Goal: Task Accomplishment & Management: Use online tool/utility

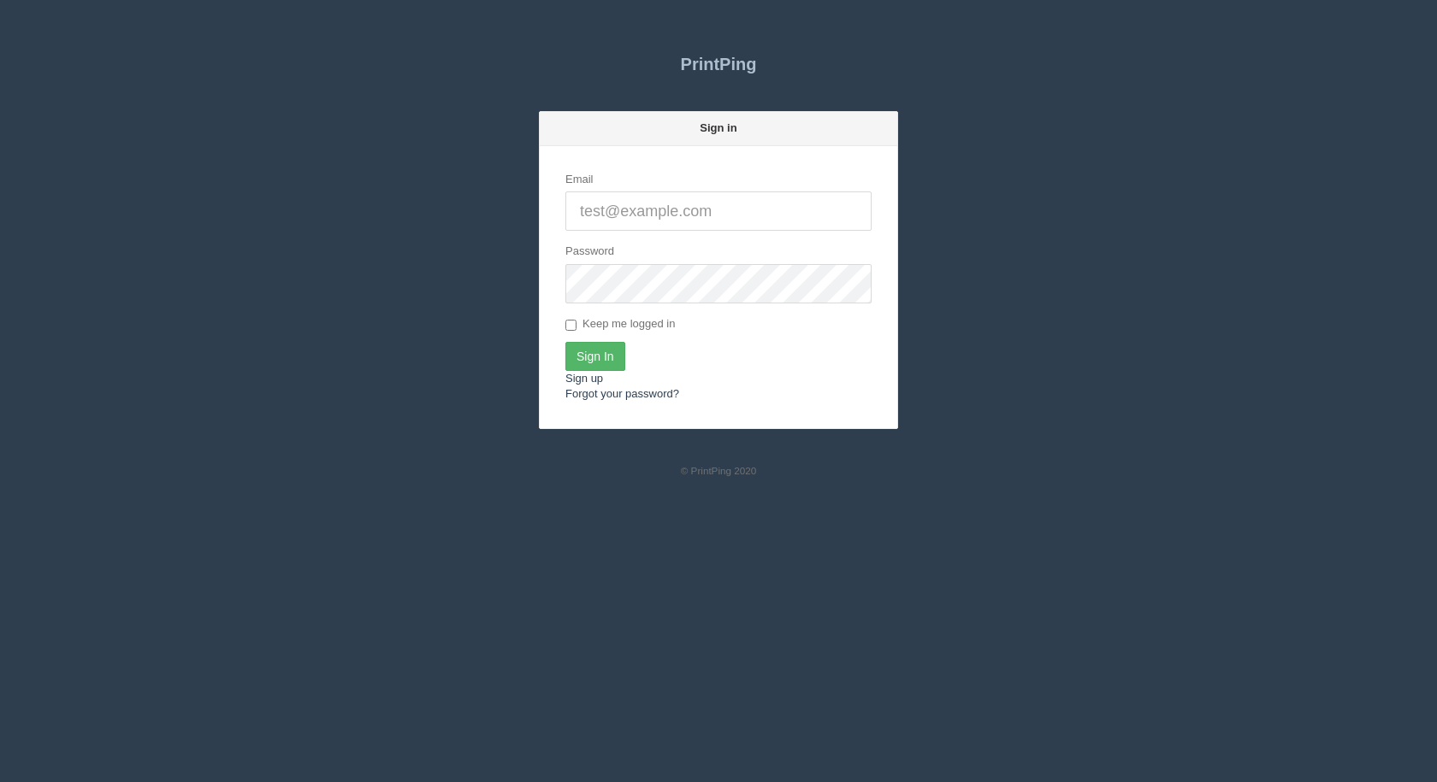
type input "[EMAIL_ADDRESS][DOMAIN_NAME]"
click at [596, 355] on input "Sign In" at bounding box center [595, 356] width 60 height 29
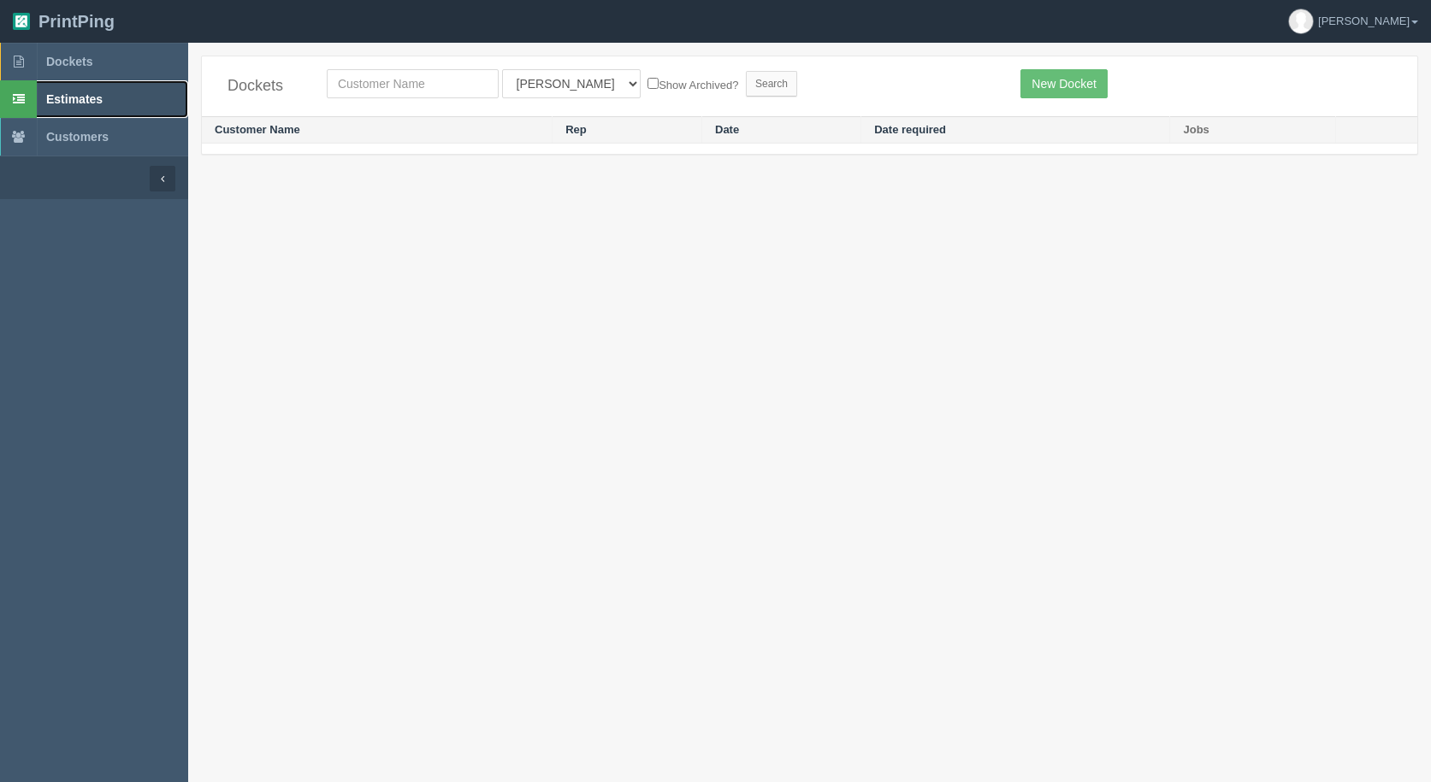
click at [67, 96] on span "Estimates" at bounding box center [74, 99] width 56 height 14
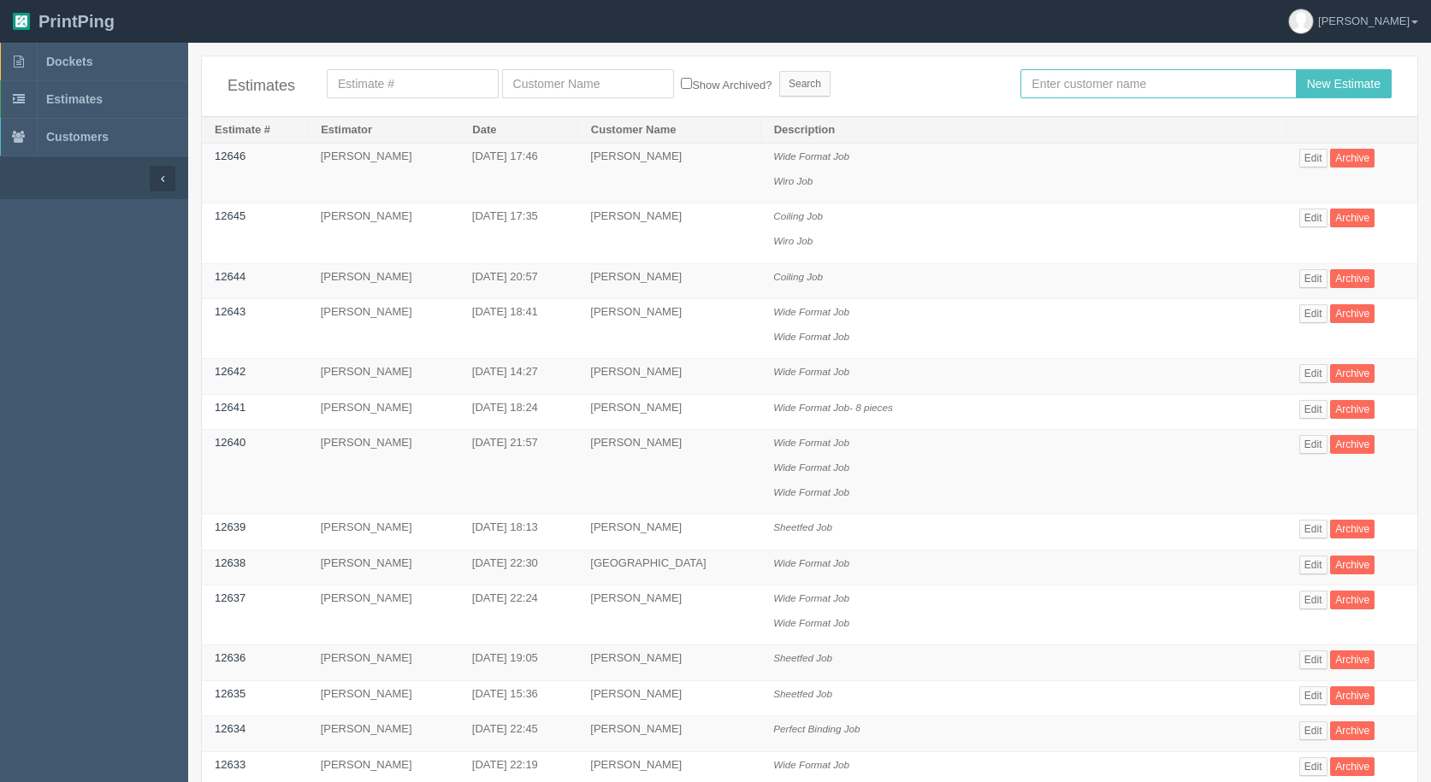
click at [1069, 79] on input "text" at bounding box center [1157, 83] width 275 height 29
type input "[PERSON_NAME]"
click at [1296, 69] on input "New Estimate" at bounding box center [1344, 83] width 96 height 29
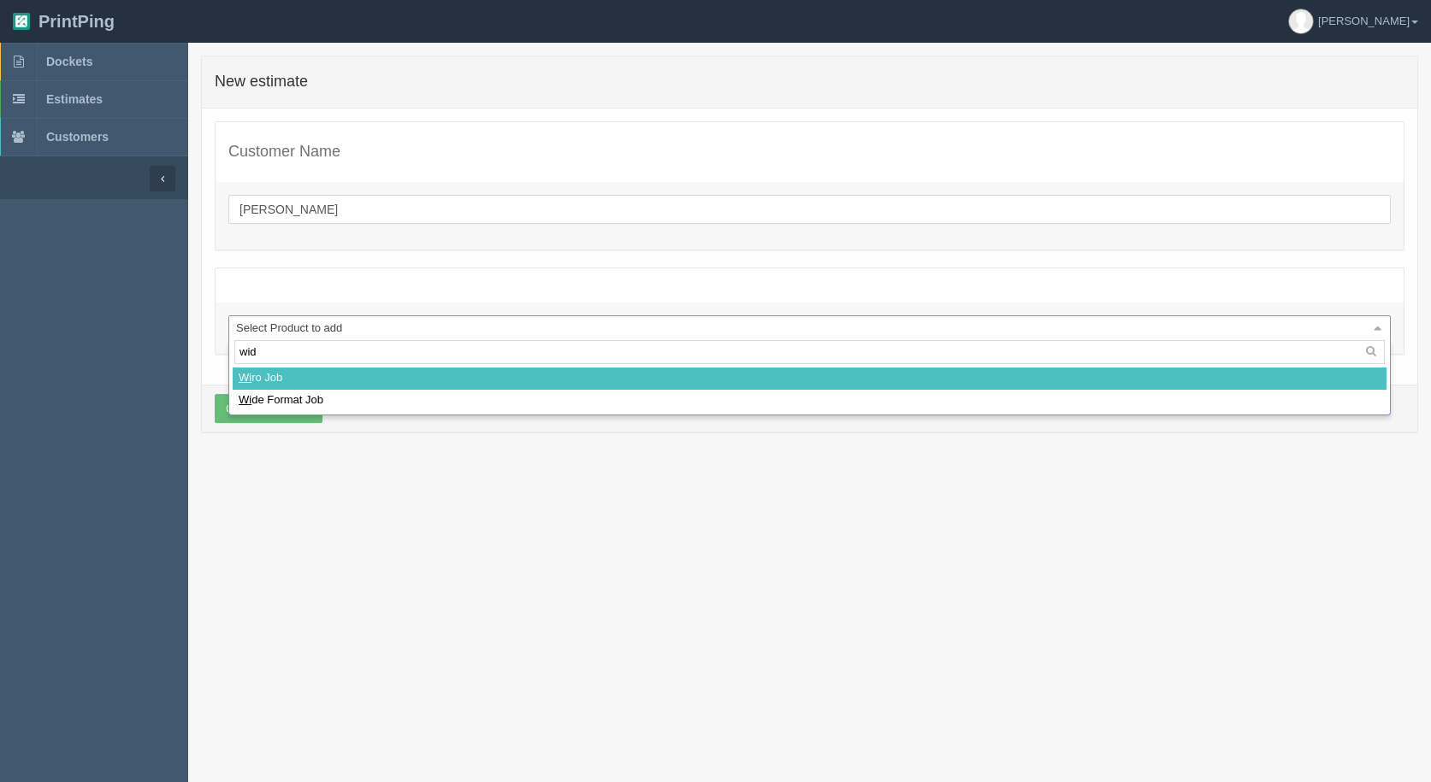
type input "wide"
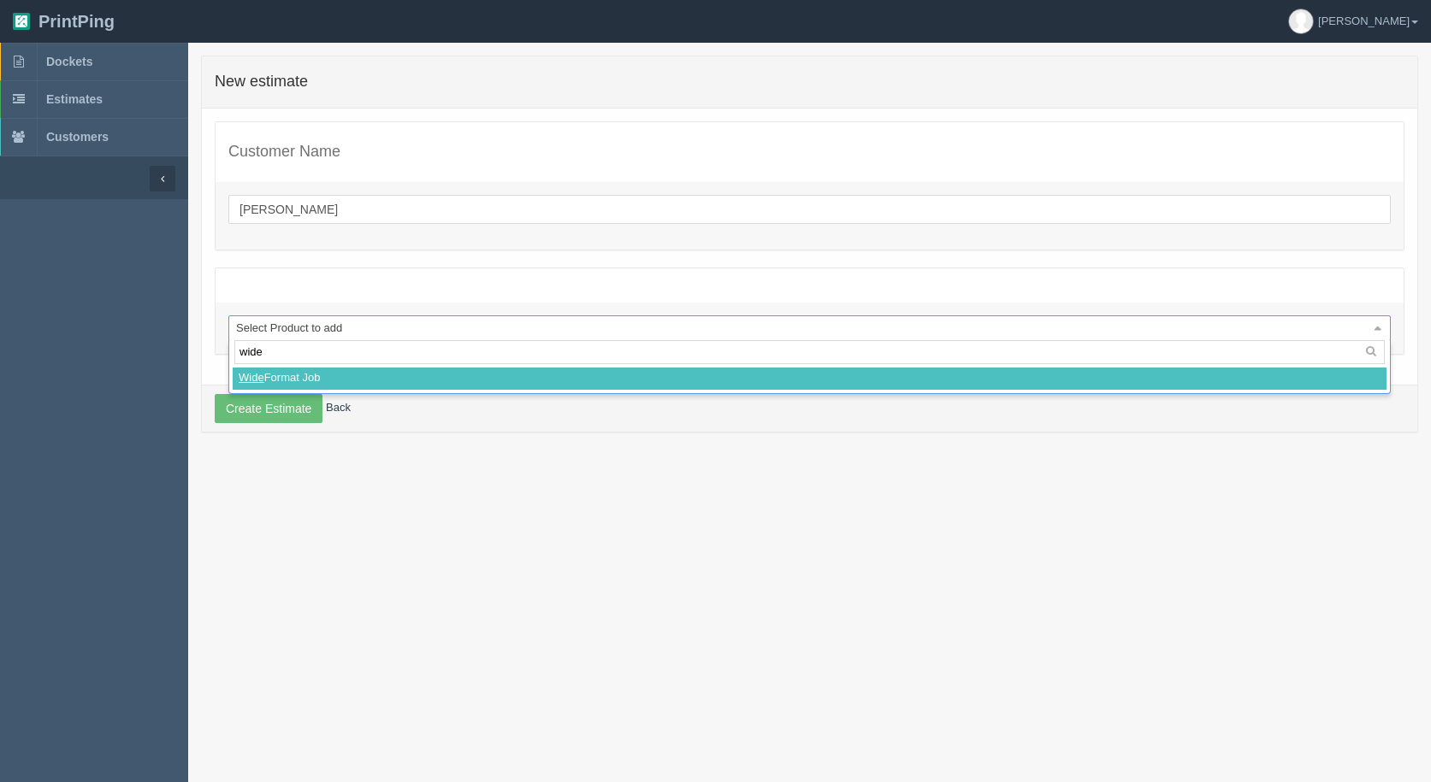
select select
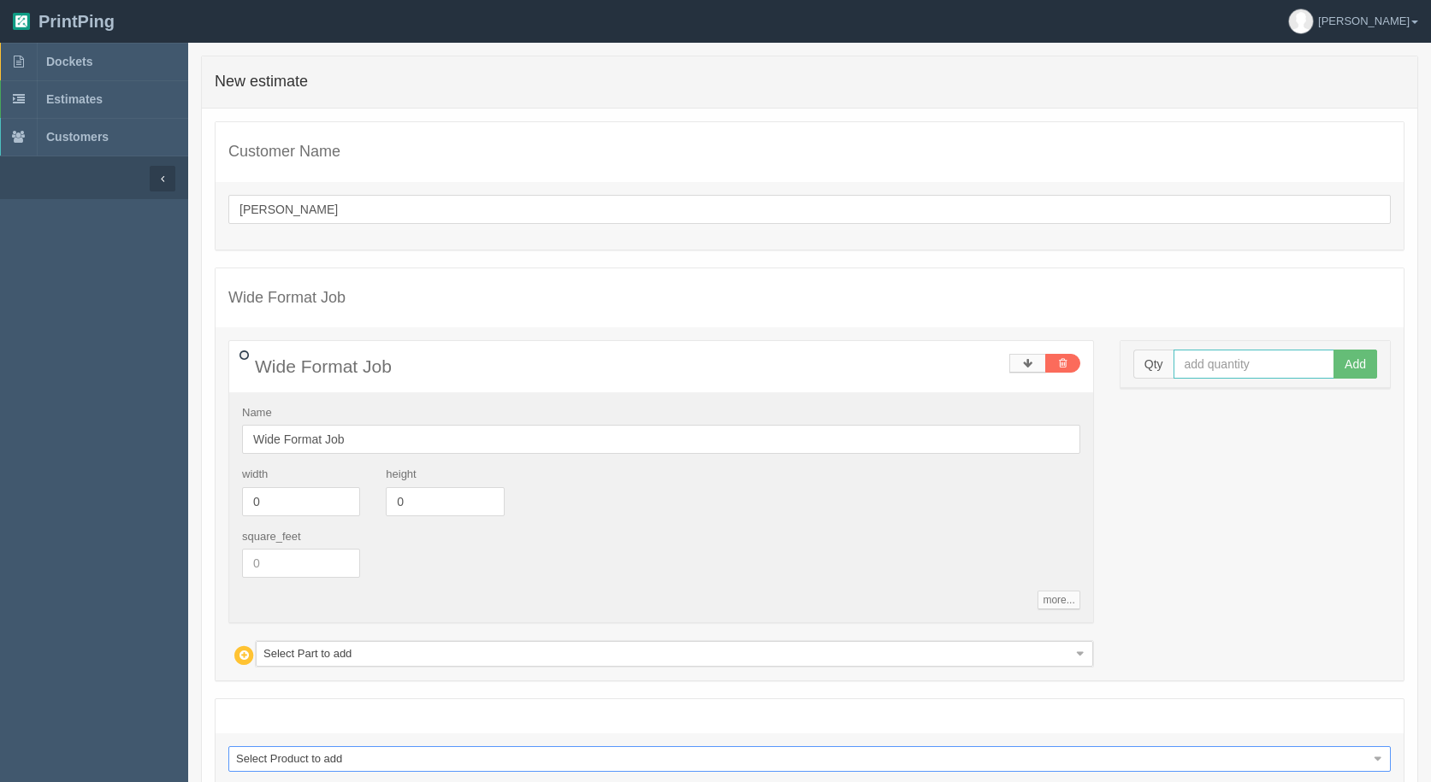
click at [1237, 368] on input "text" at bounding box center [1254, 364] width 162 height 29
type input "1"
click at [1333, 350] on button "Add" at bounding box center [1355, 364] width 44 height 29
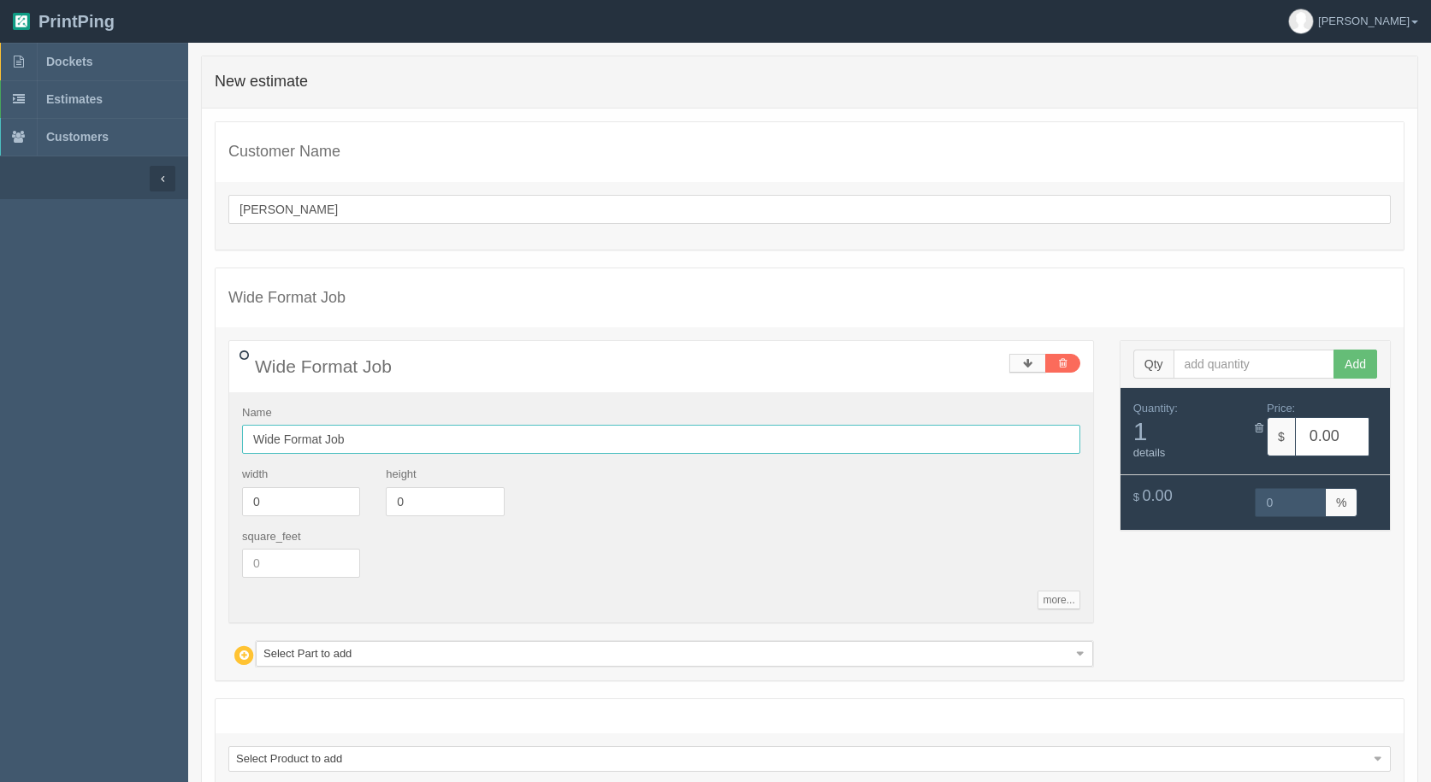
click at [431, 439] on input "Wide Format Job" at bounding box center [661, 439] width 838 height 29
type input "Wide Format Job - 3M lam and trim - 7 pieces"
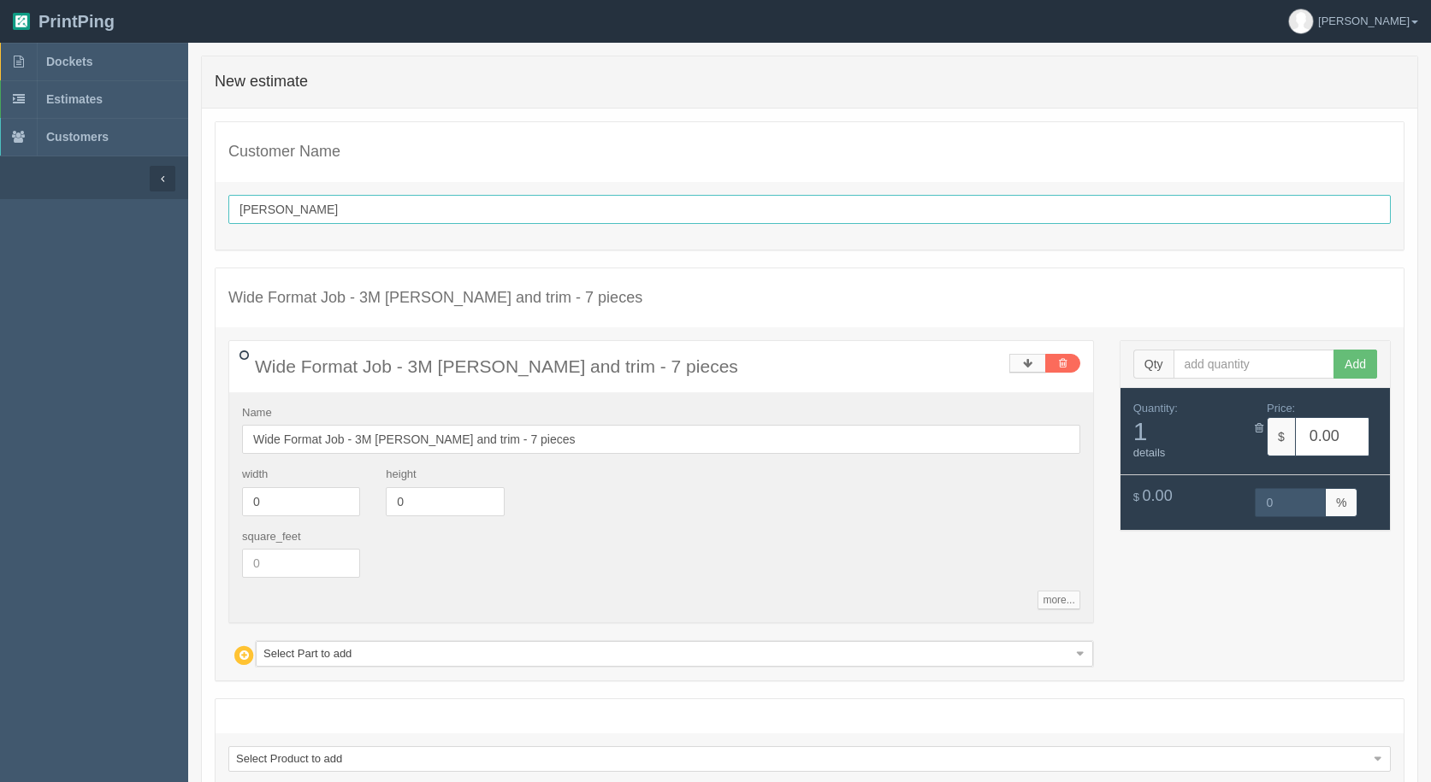
drag, startPoint x: 1259, startPoint y: 206, endPoint x: 1249, endPoint y: 207, distance: 9.4
click at [1259, 205] on input "arif" at bounding box center [809, 209] width 1162 height 29
drag, startPoint x: 304, startPoint y: 568, endPoint x: 204, endPoint y: 570, distance: 100.1
click at [204, 570] on div "Customer Name arif Wide Format Job - 3M lam and trim - 7 pieces Wide Format Job…" at bounding box center [809, 463] width 1215 height 708
type input "39.14"
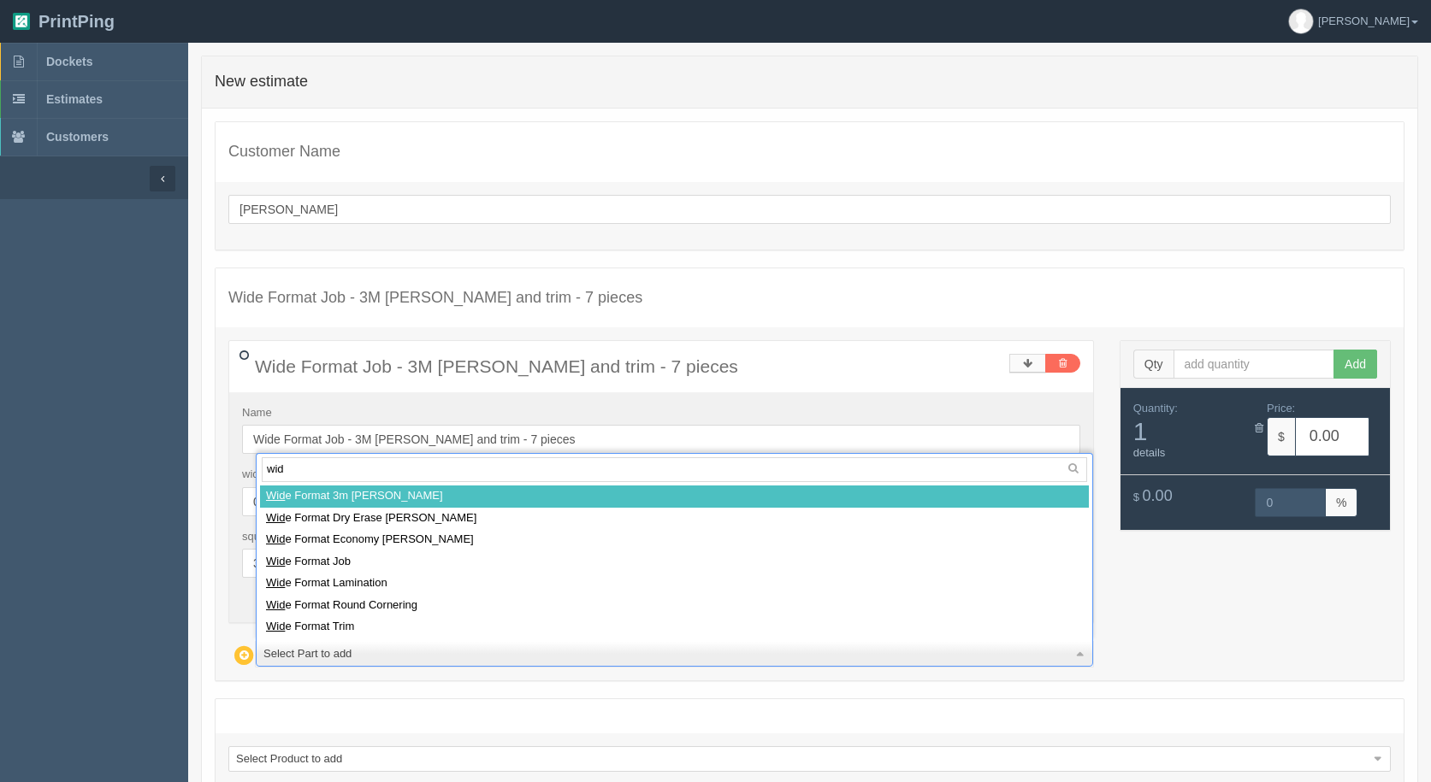
type input "wide"
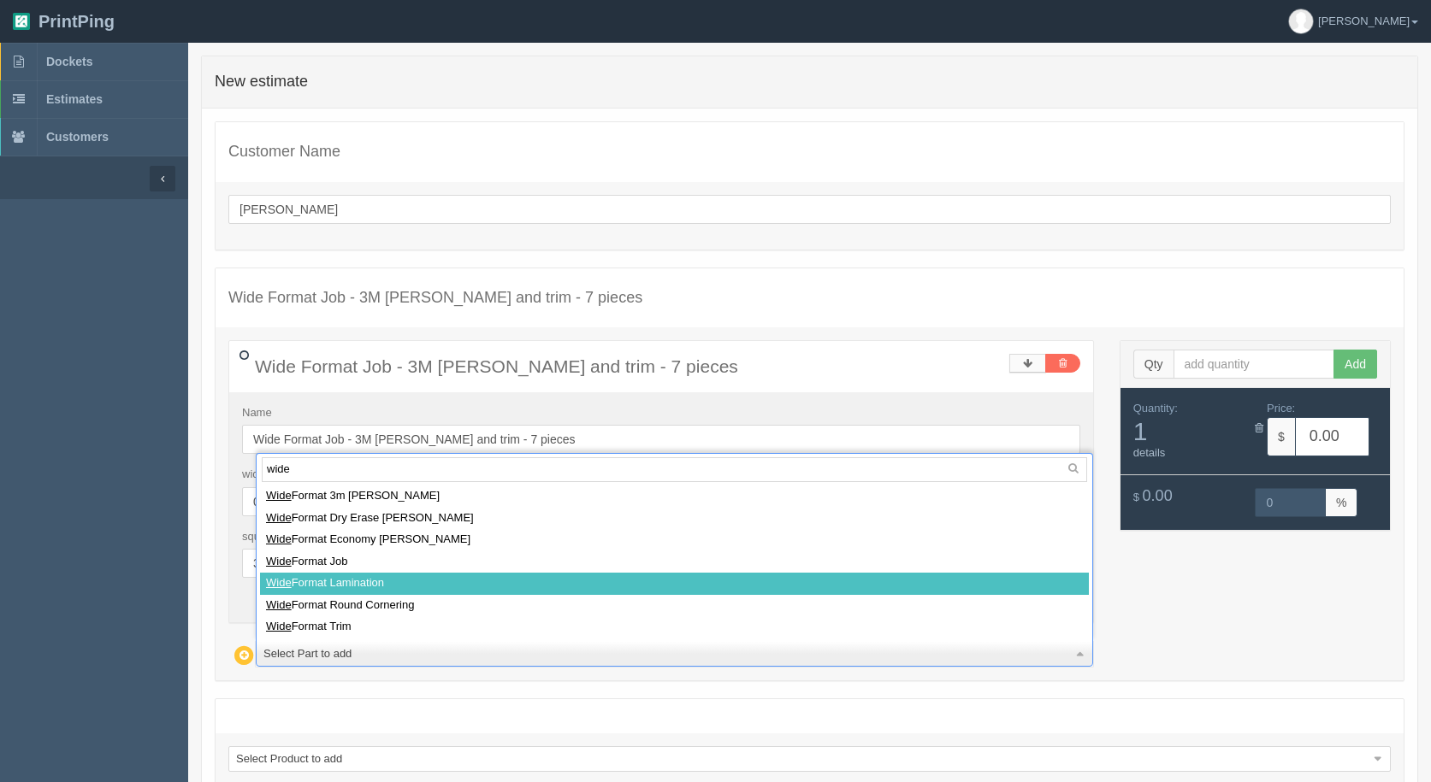
select select
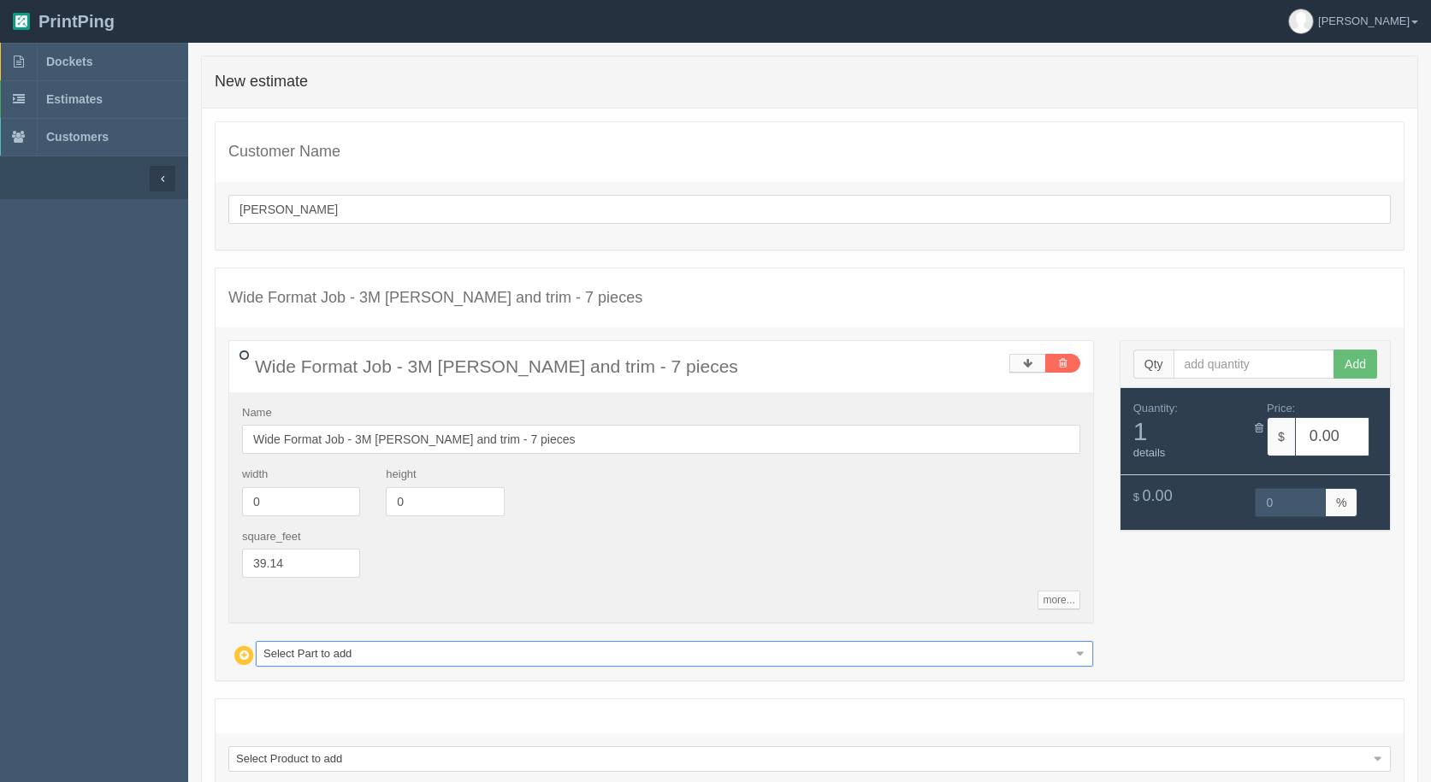
type input "77.30"
type input "15.00"
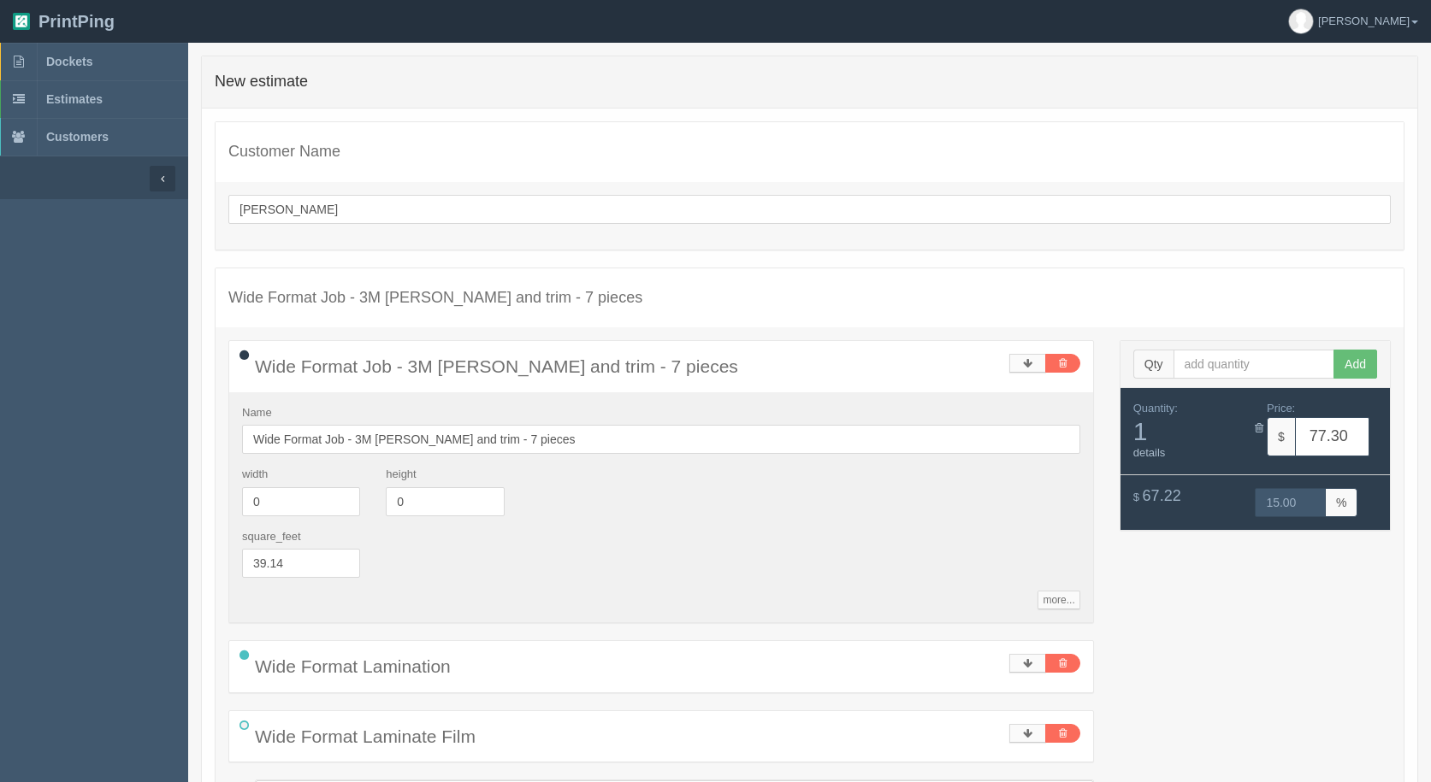
click at [500, 593] on div "Name Wide Format Job - 3M lam and trim - 7 pieces width 0 height 0 square_feet …" at bounding box center [661, 508] width 864 height 231
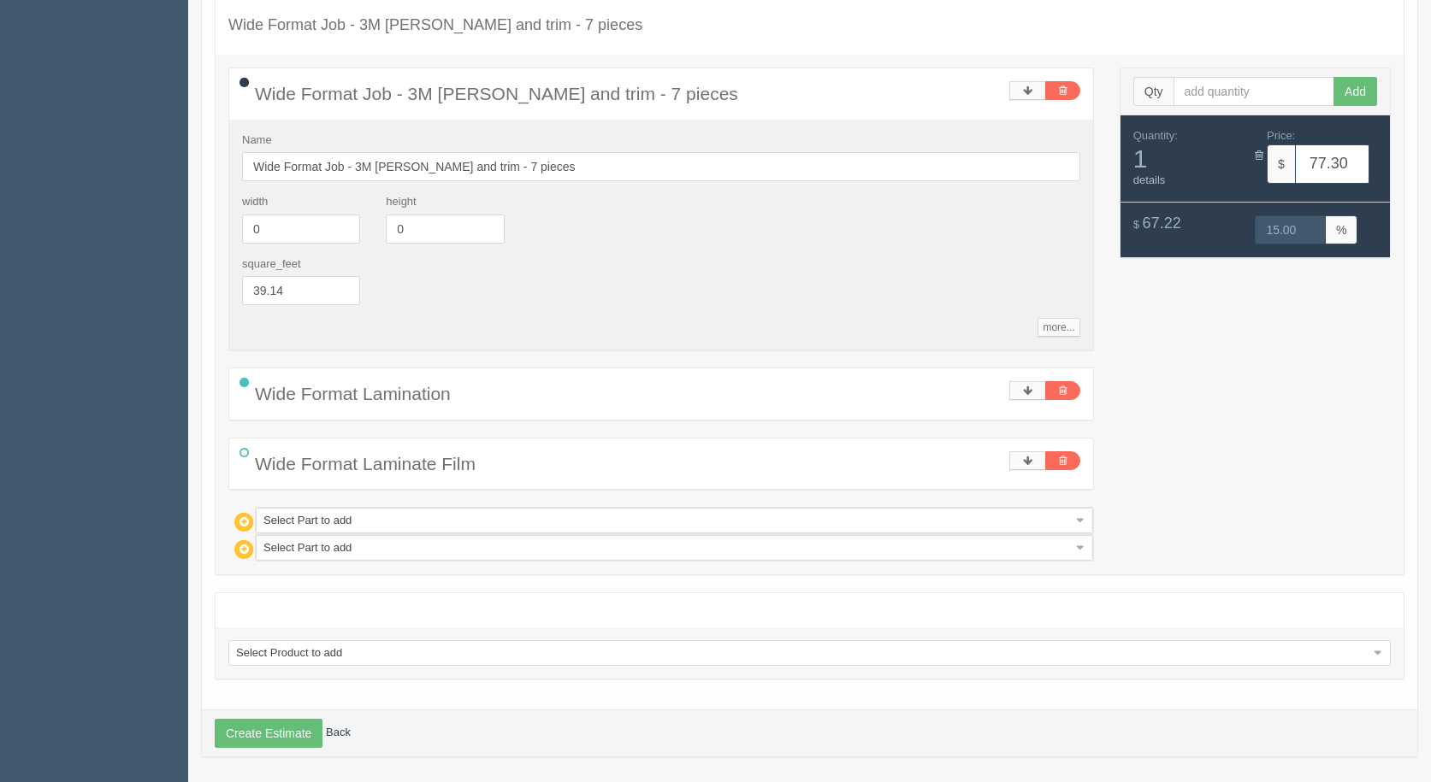
scroll to position [278, 0]
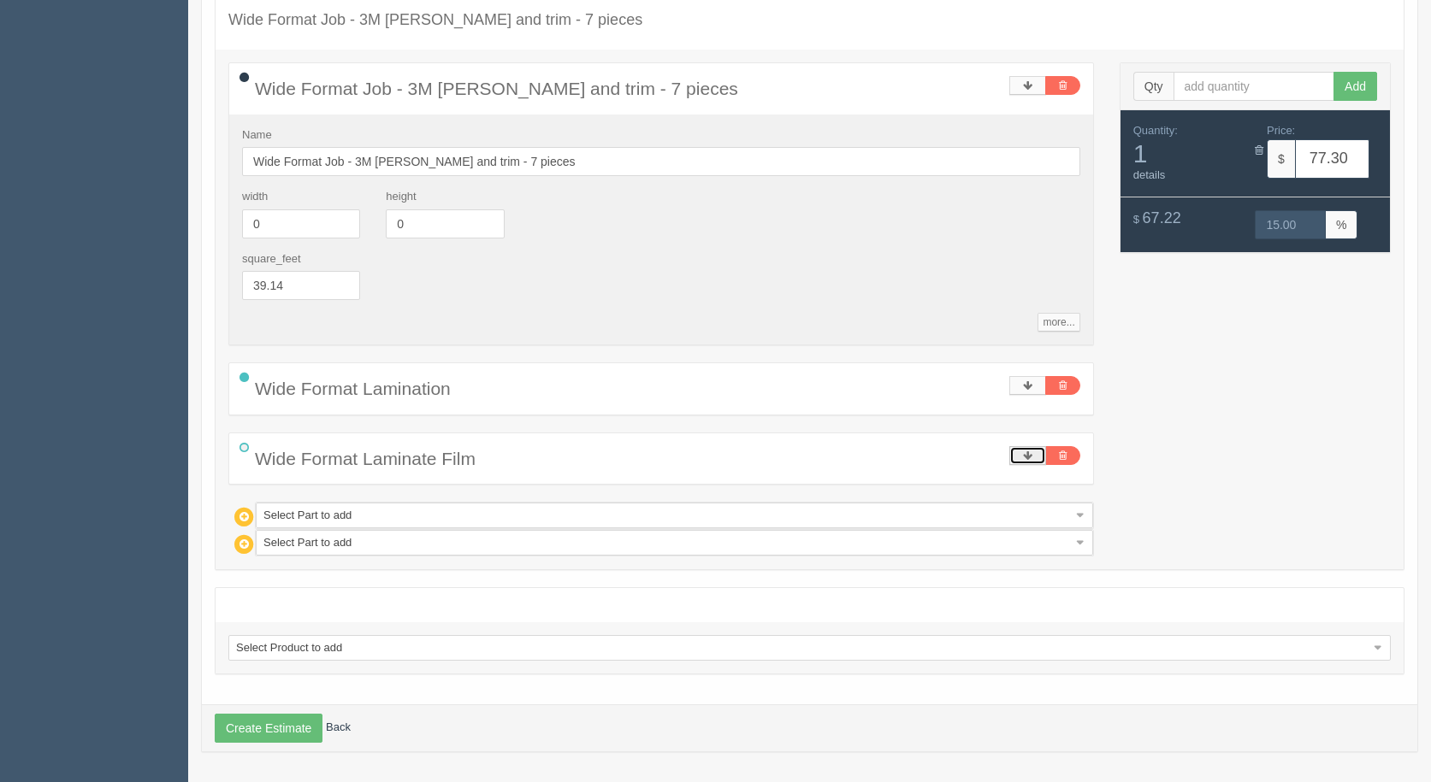
click at [1017, 458] on link at bounding box center [1027, 455] width 37 height 19
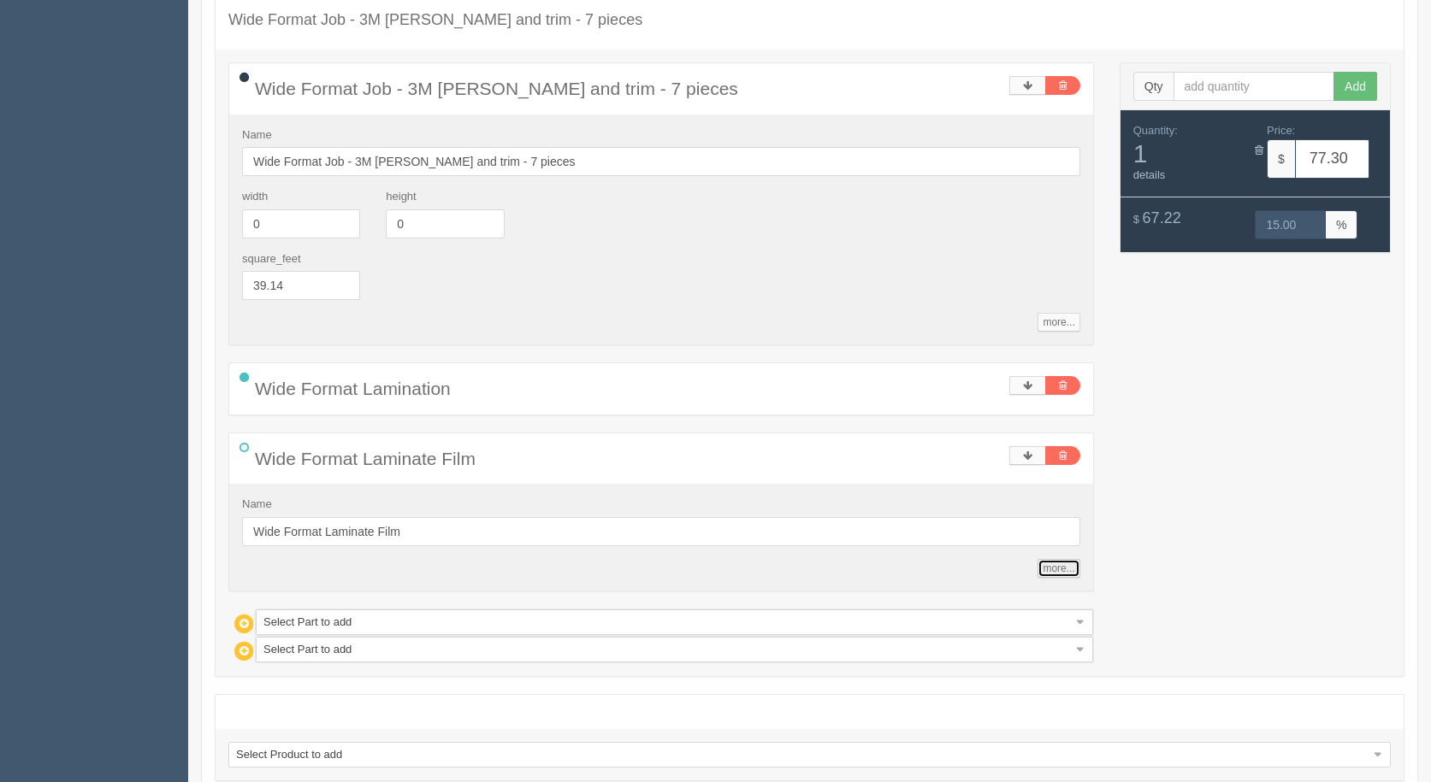
drag, startPoint x: 1057, startPoint y: 567, endPoint x: 1048, endPoint y: 569, distance: 9.6
click at [1056, 567] on link "more..." at bounding box center [1058, 568] width 42 height 19
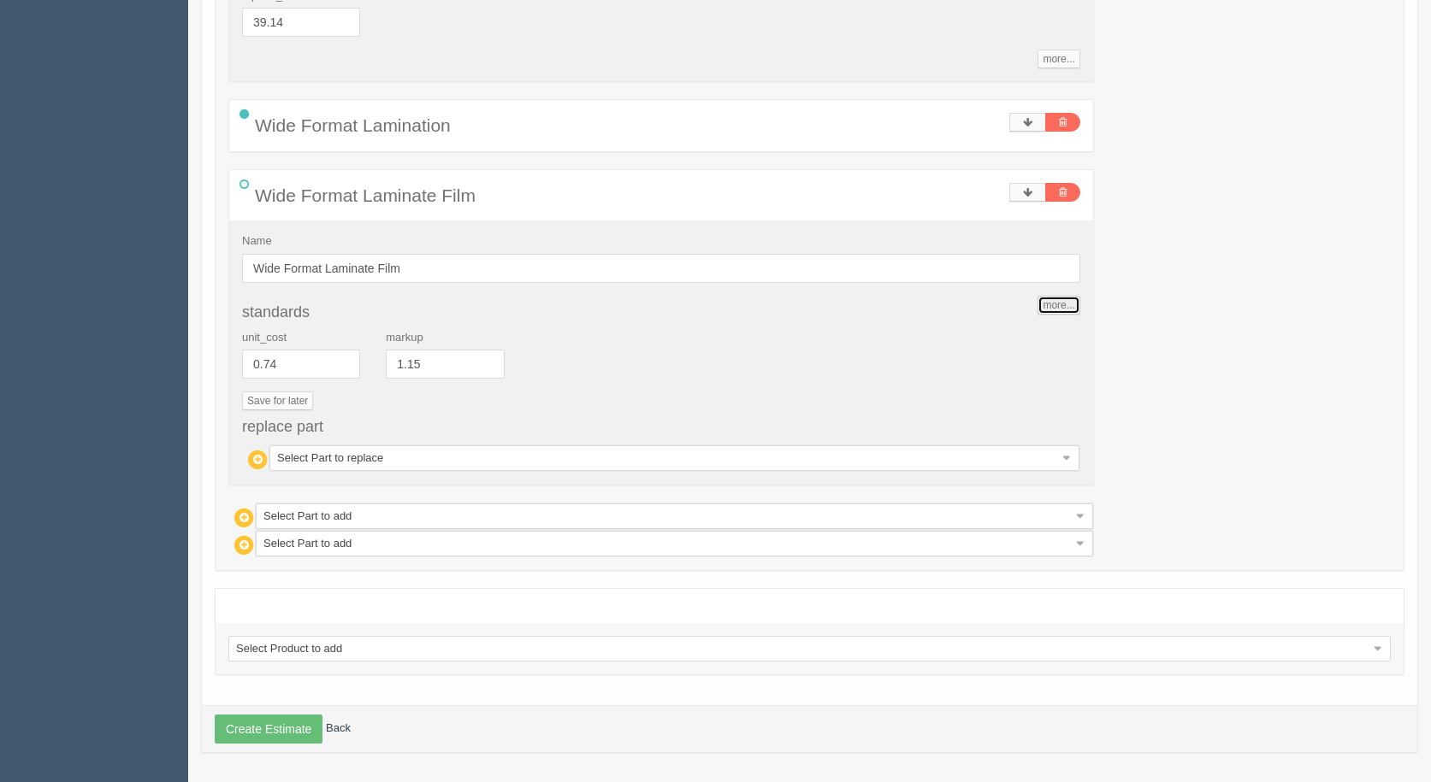
scroll to position [542, 0]
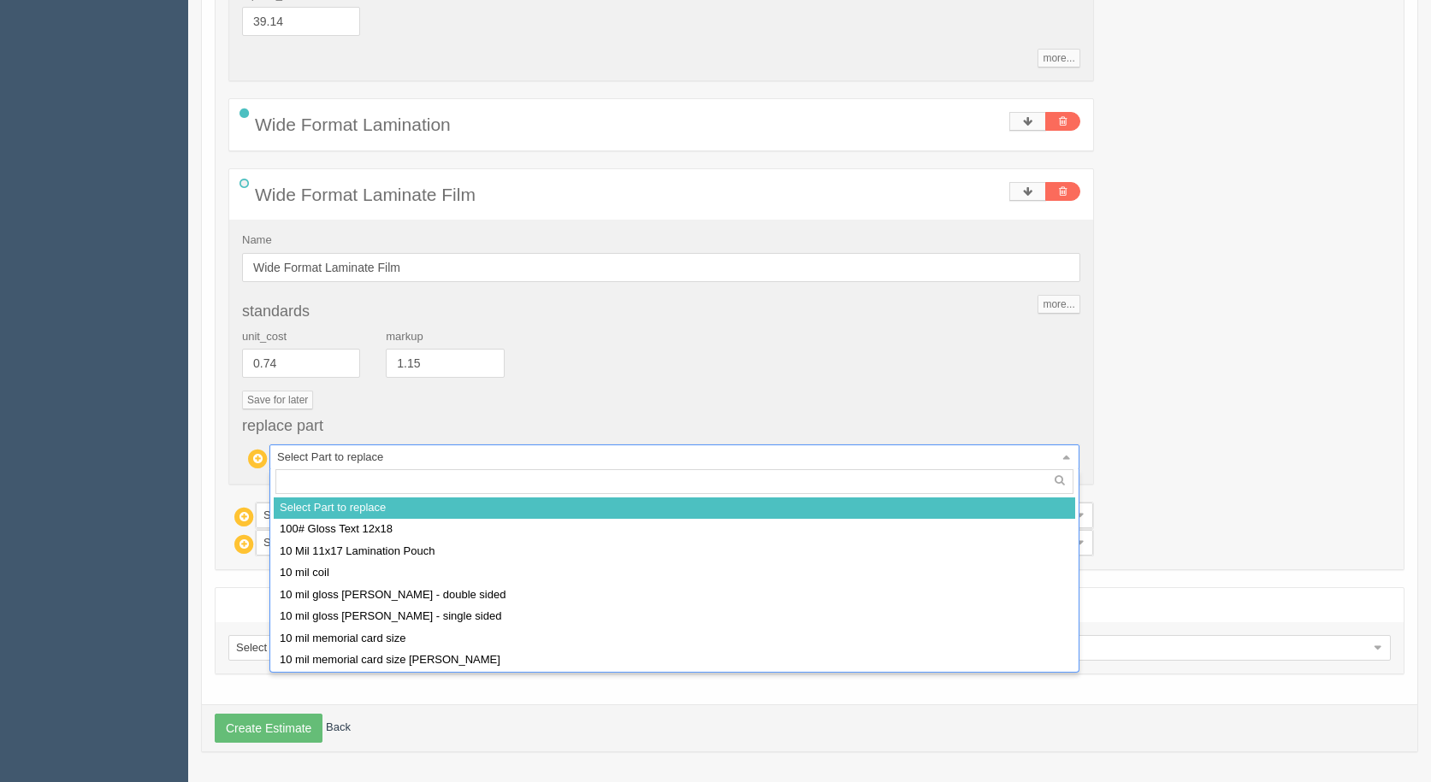
drag, startPoint x: 375, startPoint y: 457, endPoint x: 384, endPoint y: 452, distance: 10.3
type input "3m"
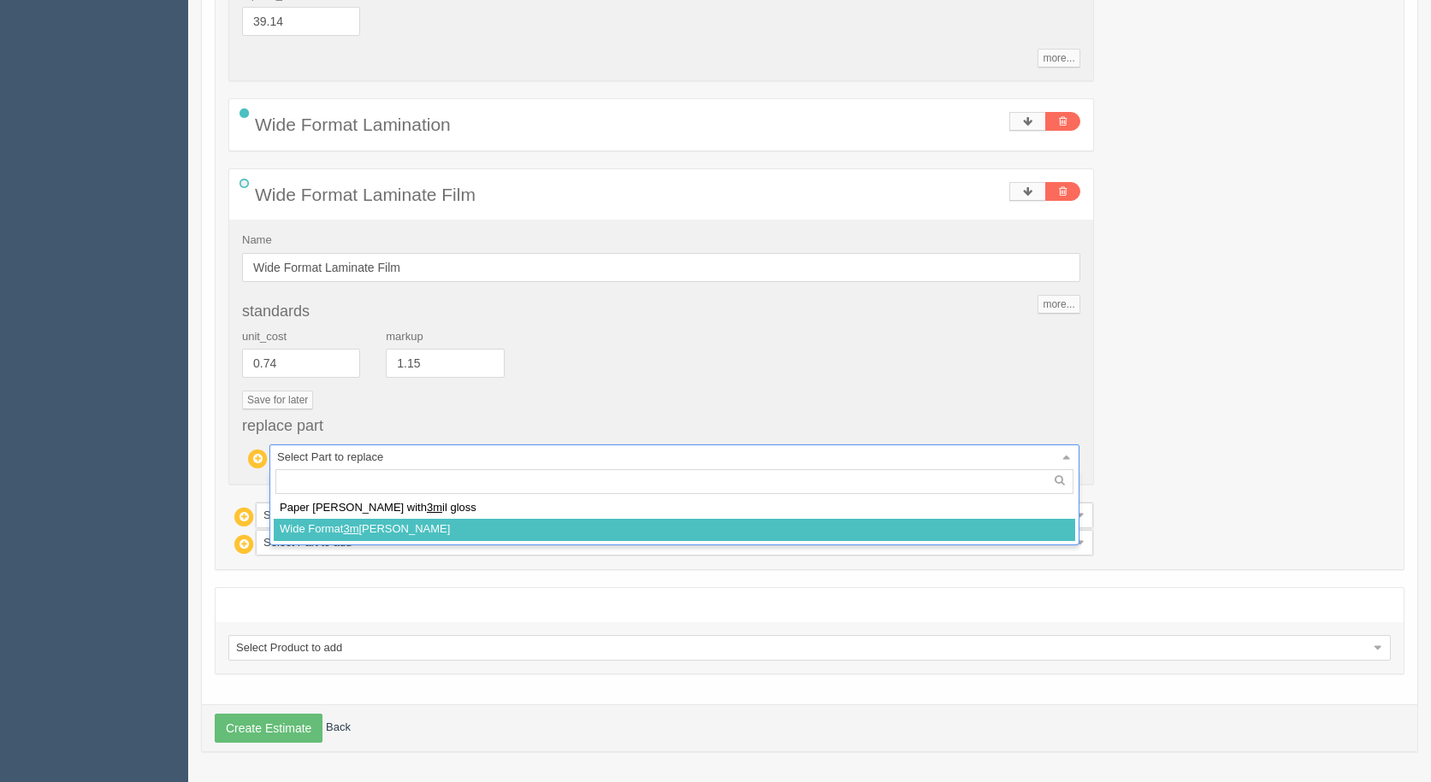
select select
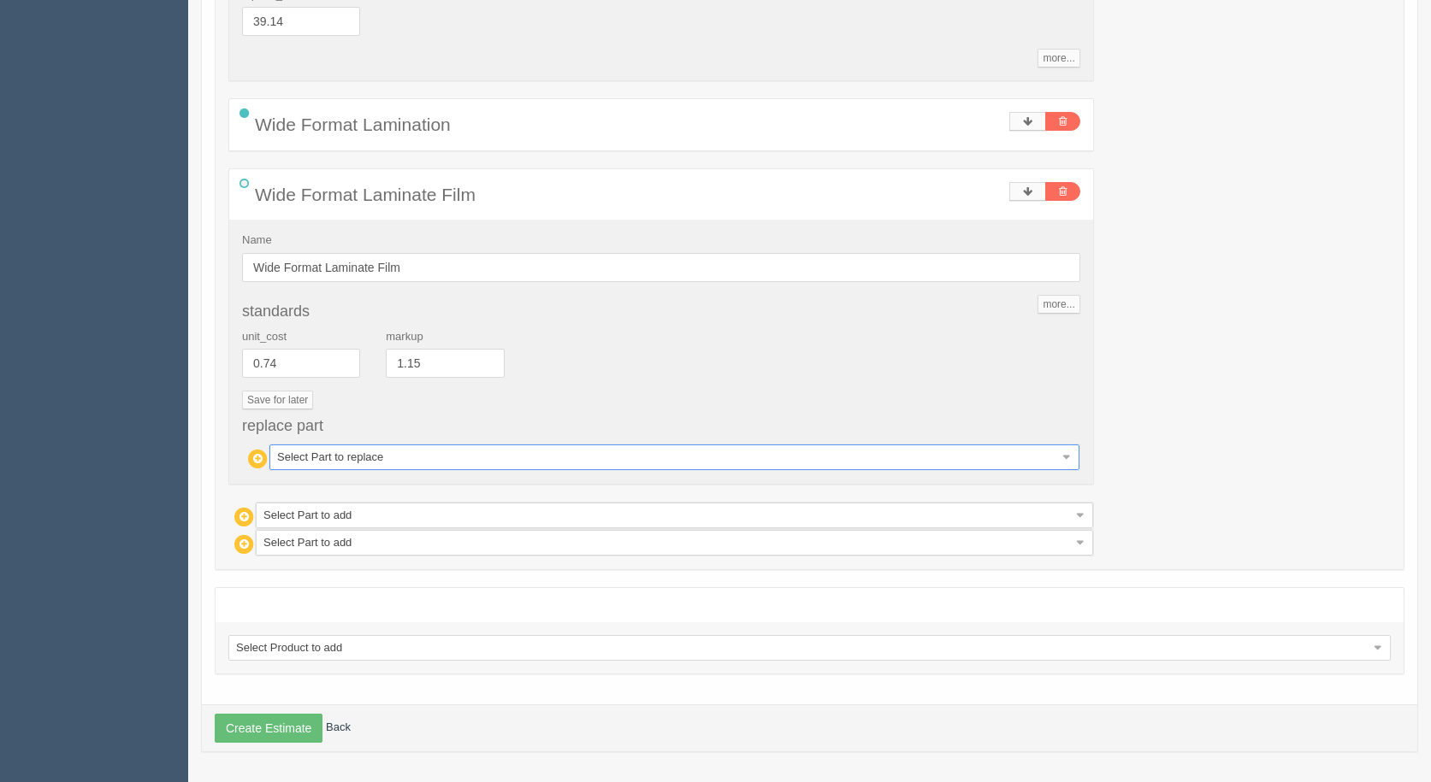
type input "95.31"
type input "15.01"
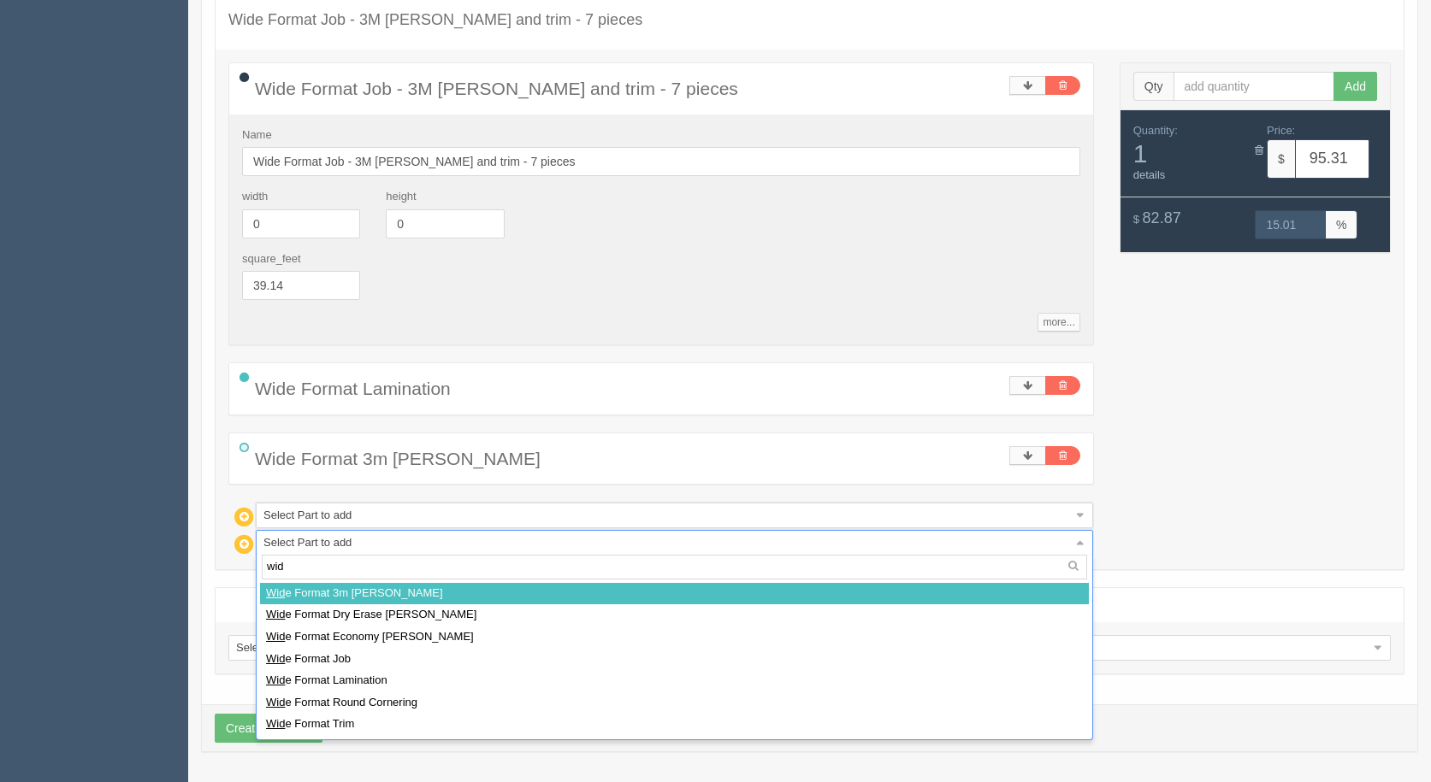
type input "wide"
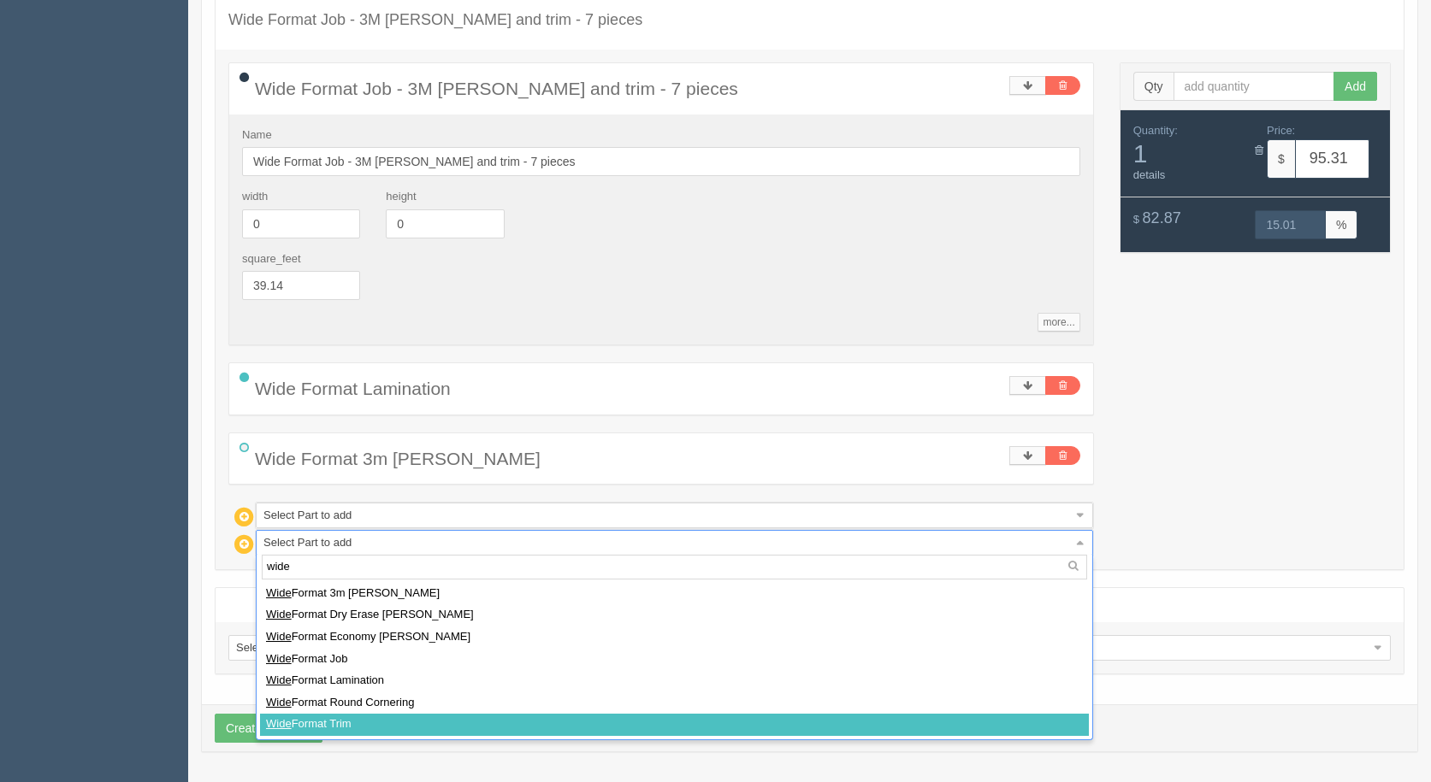
select select
type input "114.81"
type input "15.01"
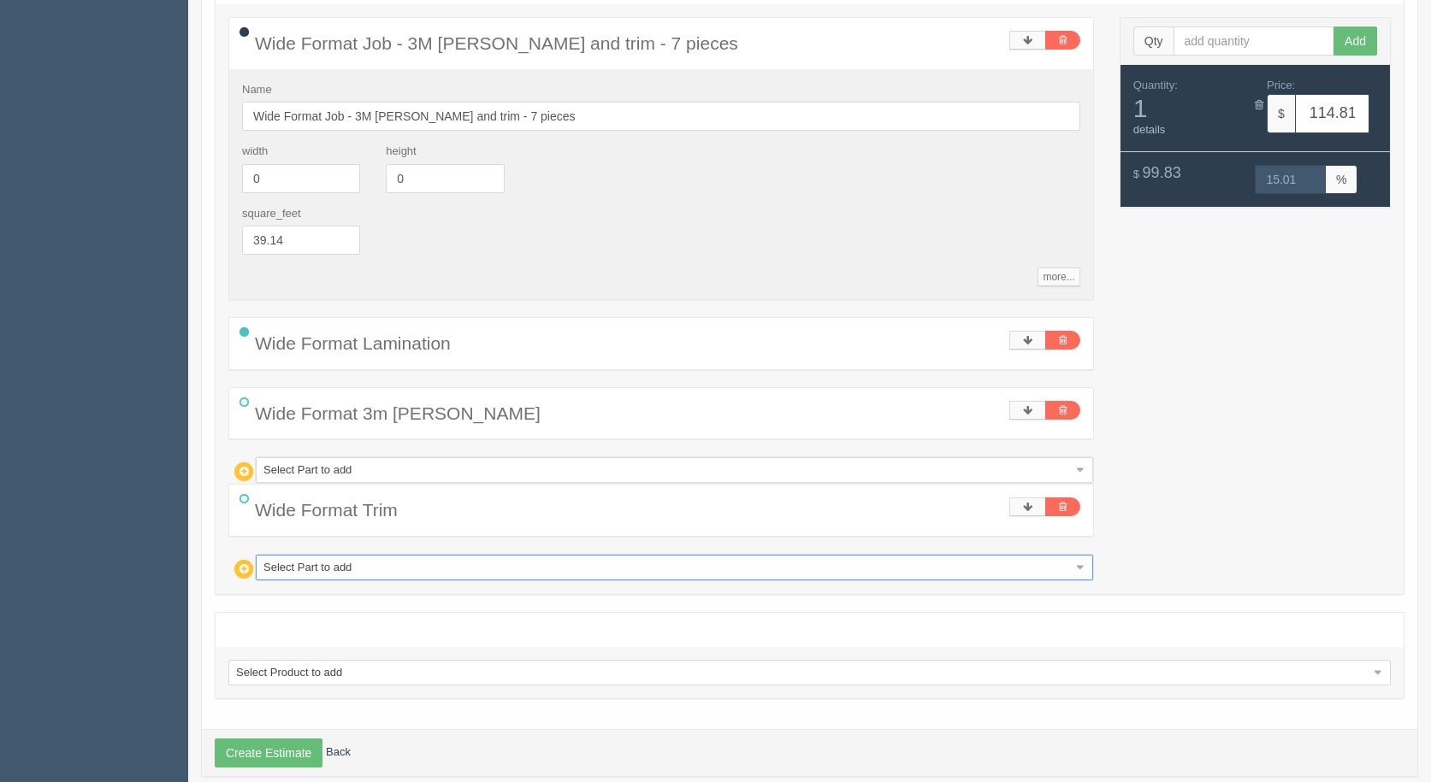
scroll to position [348, 0]
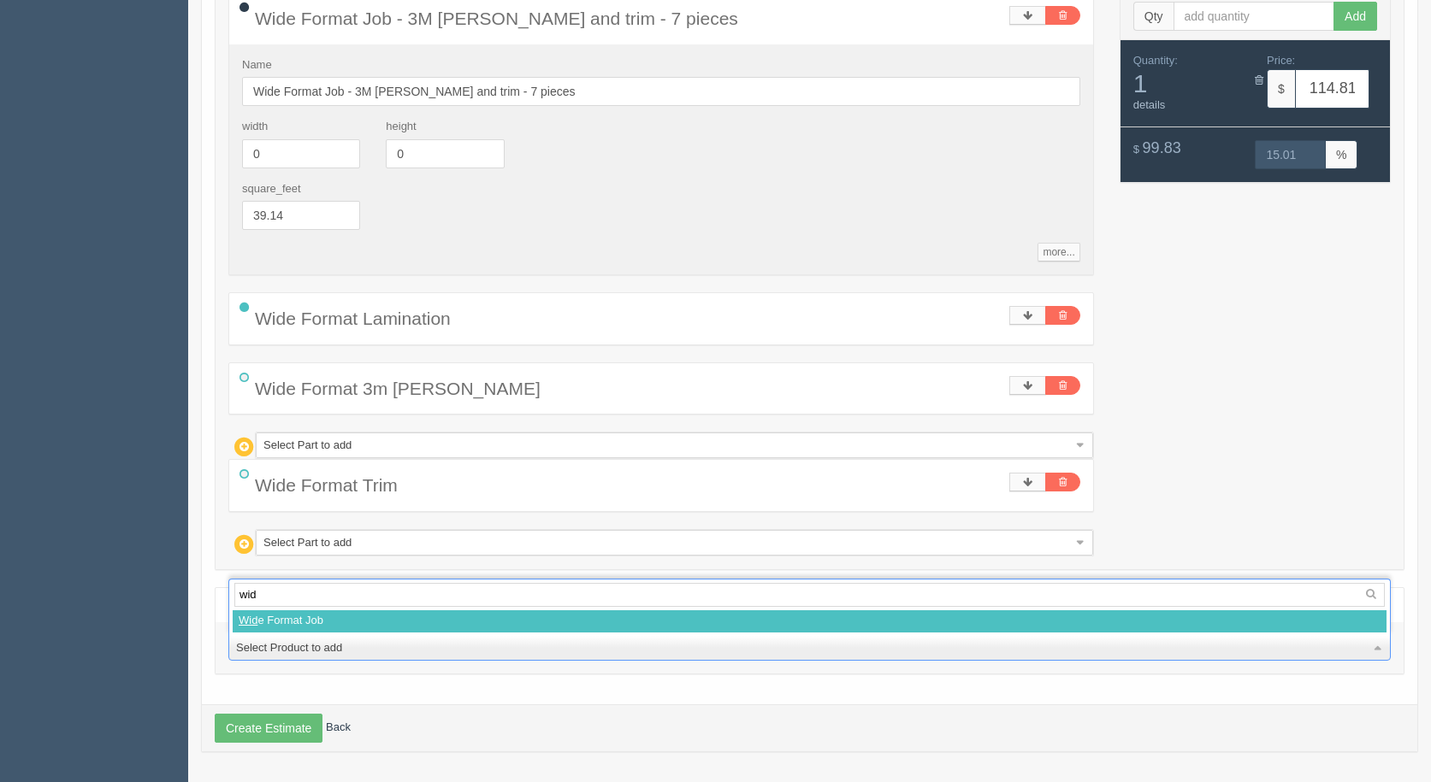
type input "wide"
select select
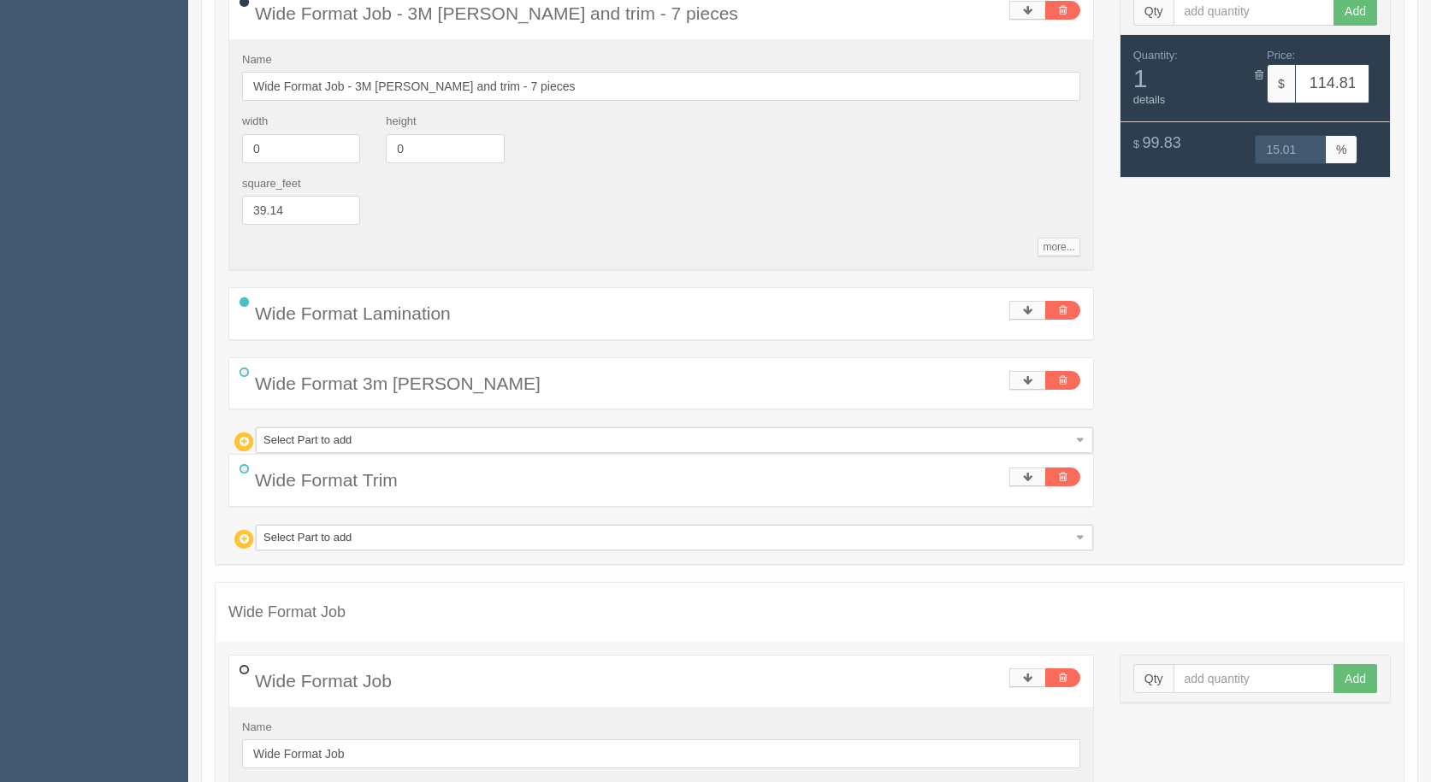
scroll to position [605, 0]
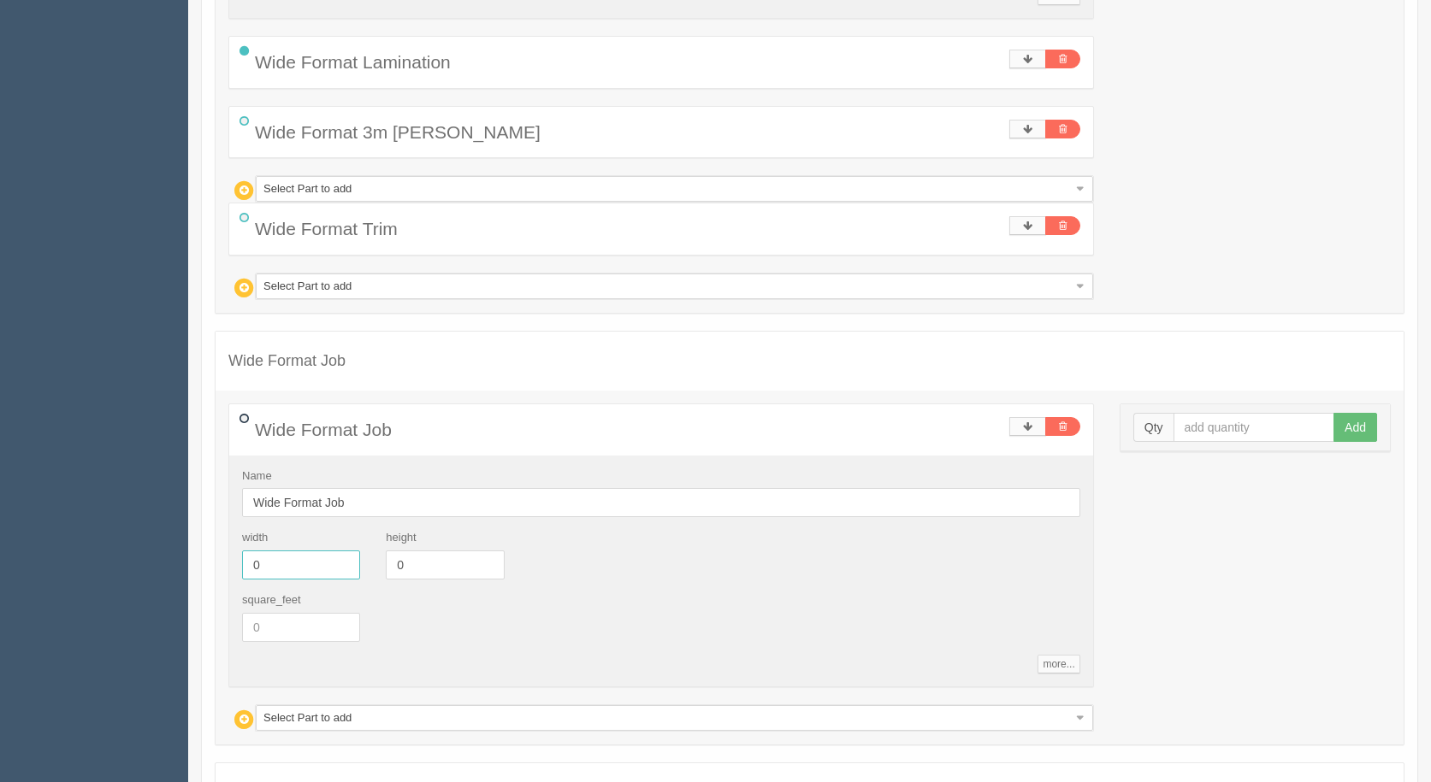
drag, startPoint x: 258, startPoint y: 573, endPoint x: 40, endPoint y: 479, distance: 237.5
click at [44, 490] on section "Dockets Estimates Customers" at bounding box center [715, 198] width 1431 height 1520
type input "30"
type input "10"
click at [1226, 418] on input "text" at bounding box center [1254, 427] width 162 height 29
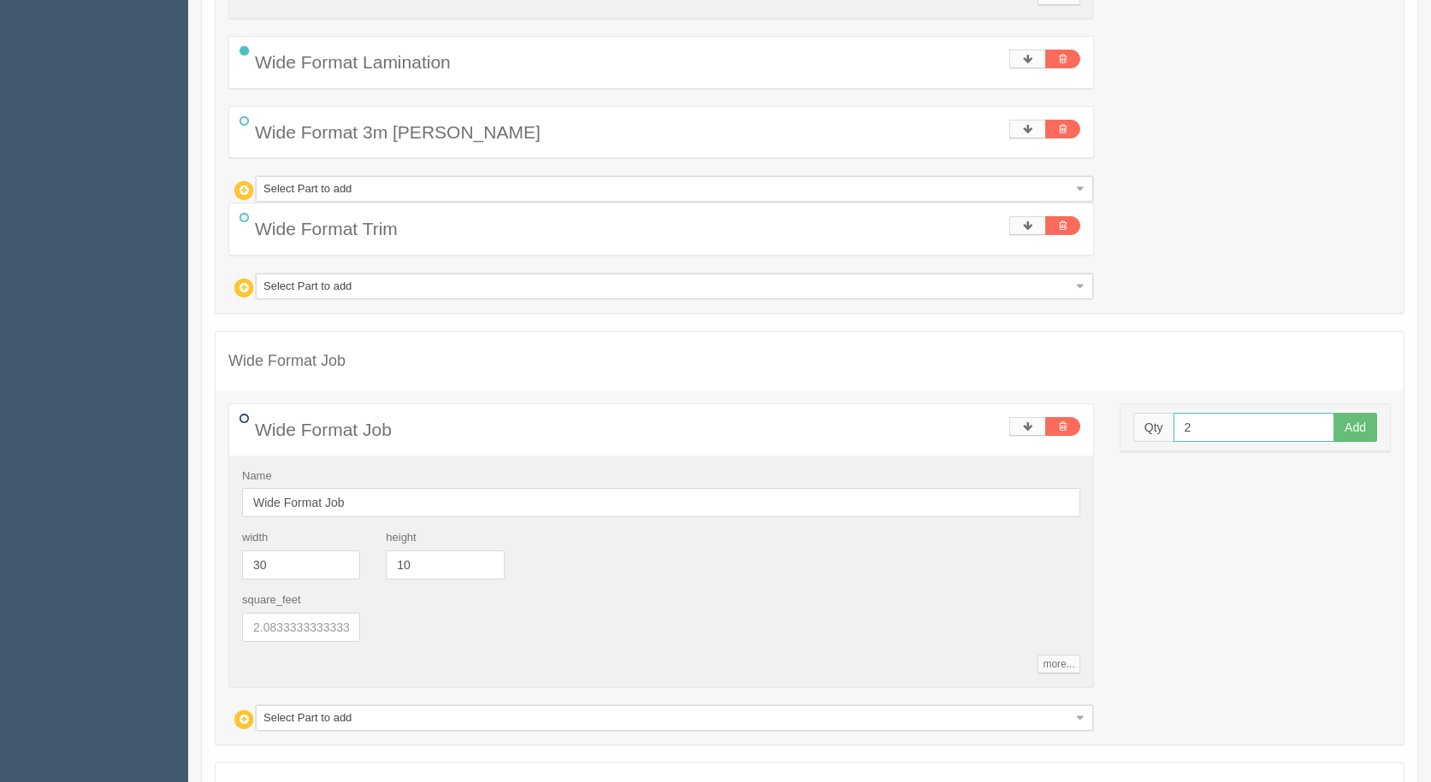
type input "2"
click at [1333, 413] on button "Add" at bounding box center [1355, 427] width 44 height 29
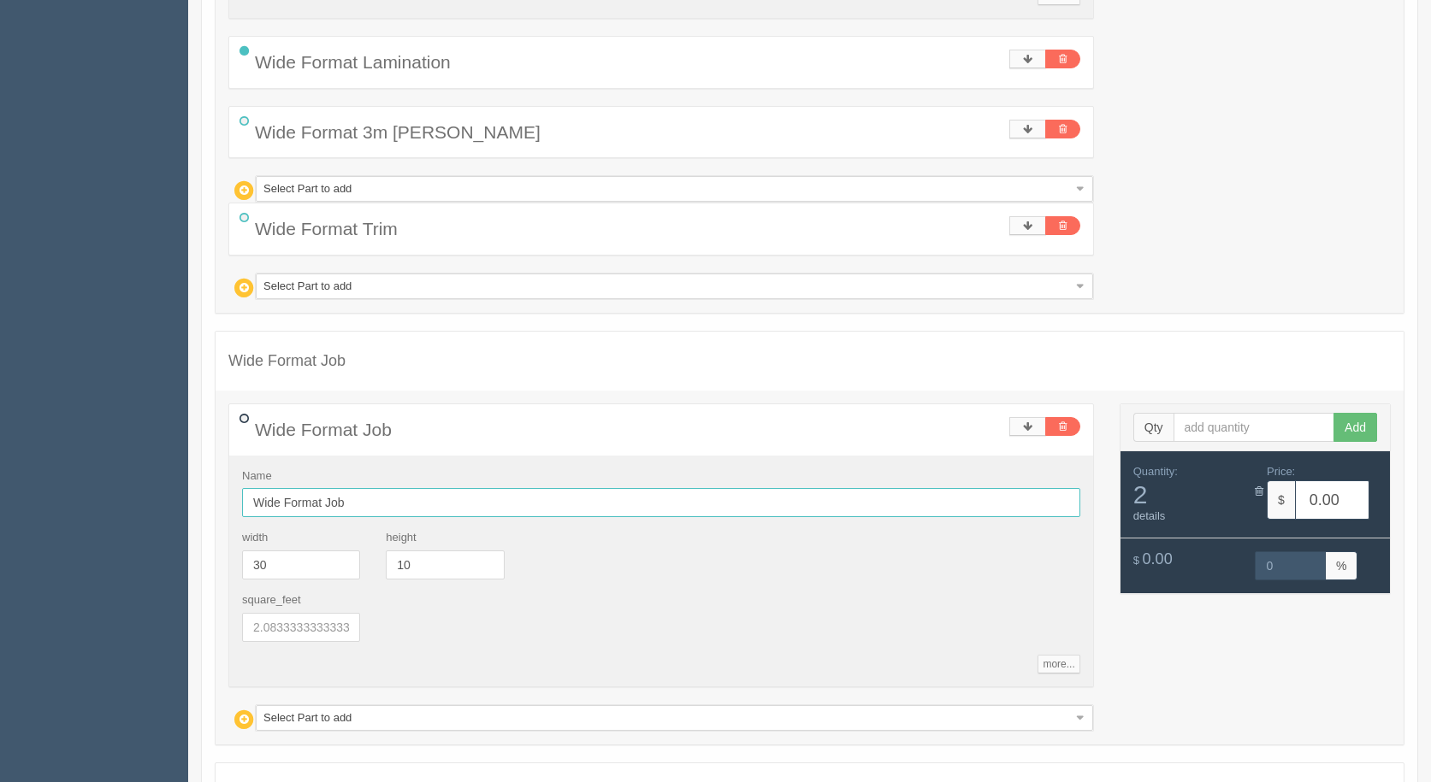
click at [370, 505] on input "Wide Format Job" at bounding box center [661, 502] width 838 height 29
click at [370, 503] on input "Wide Format Job" at bounding box center [661, 502] width 838 height 29
type input "Wide Format Job - lam weed mask"
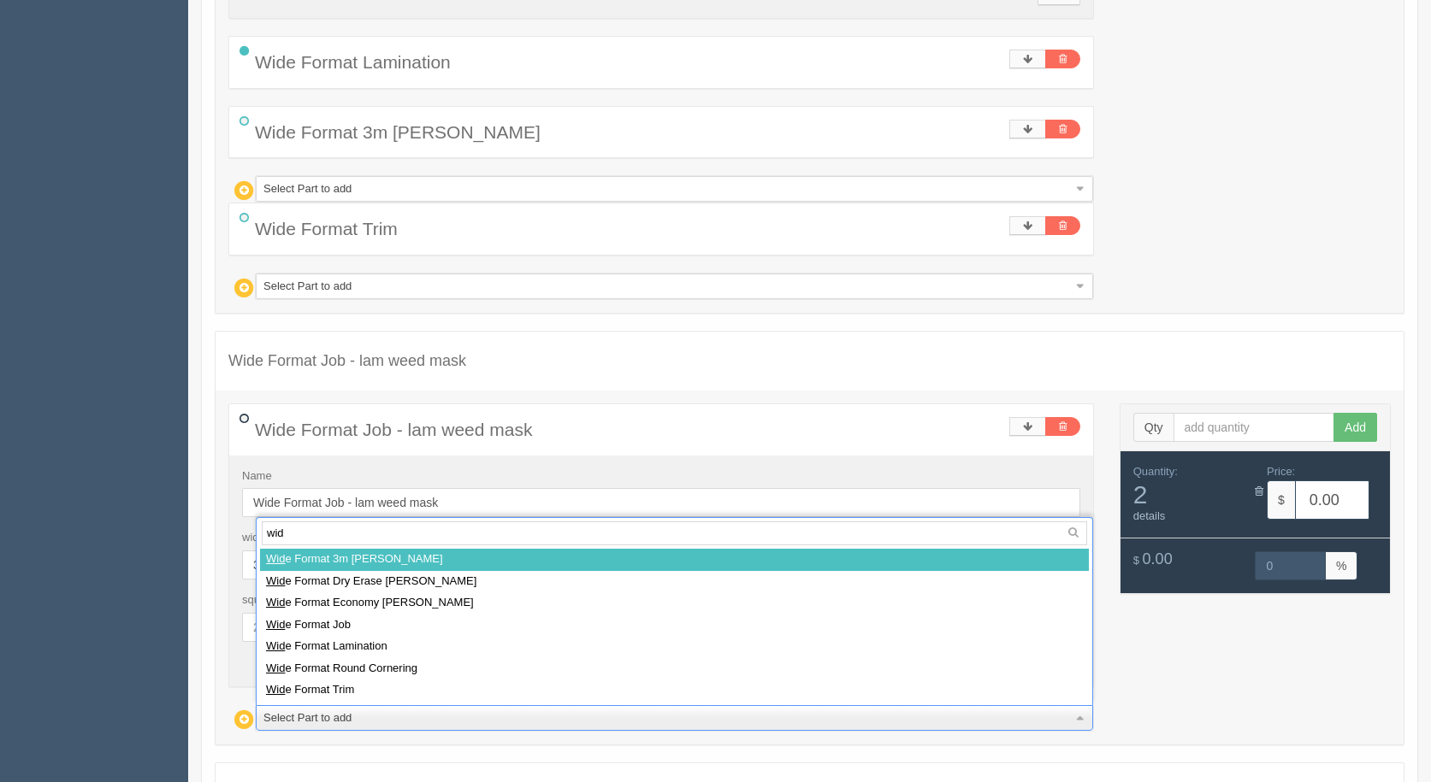
type input "wide"
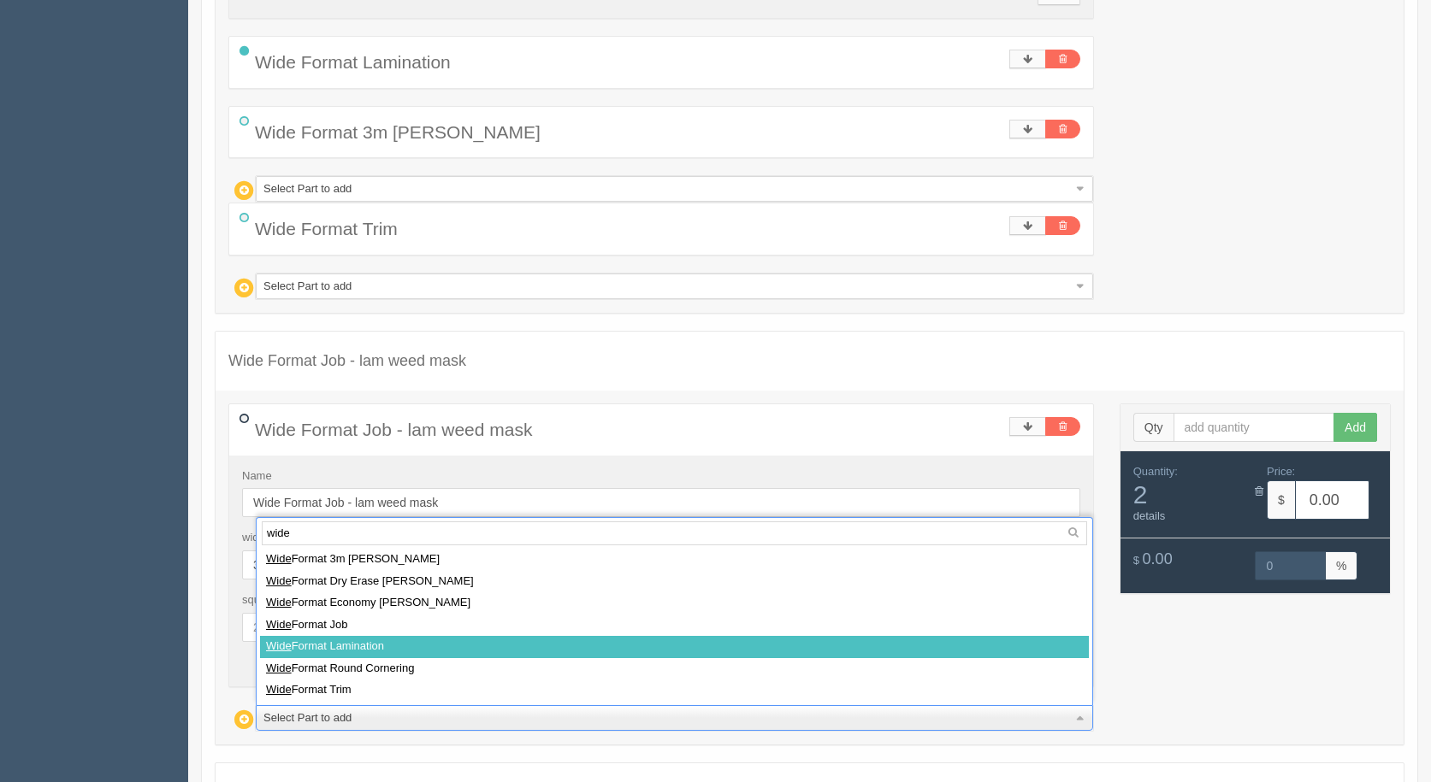
select select
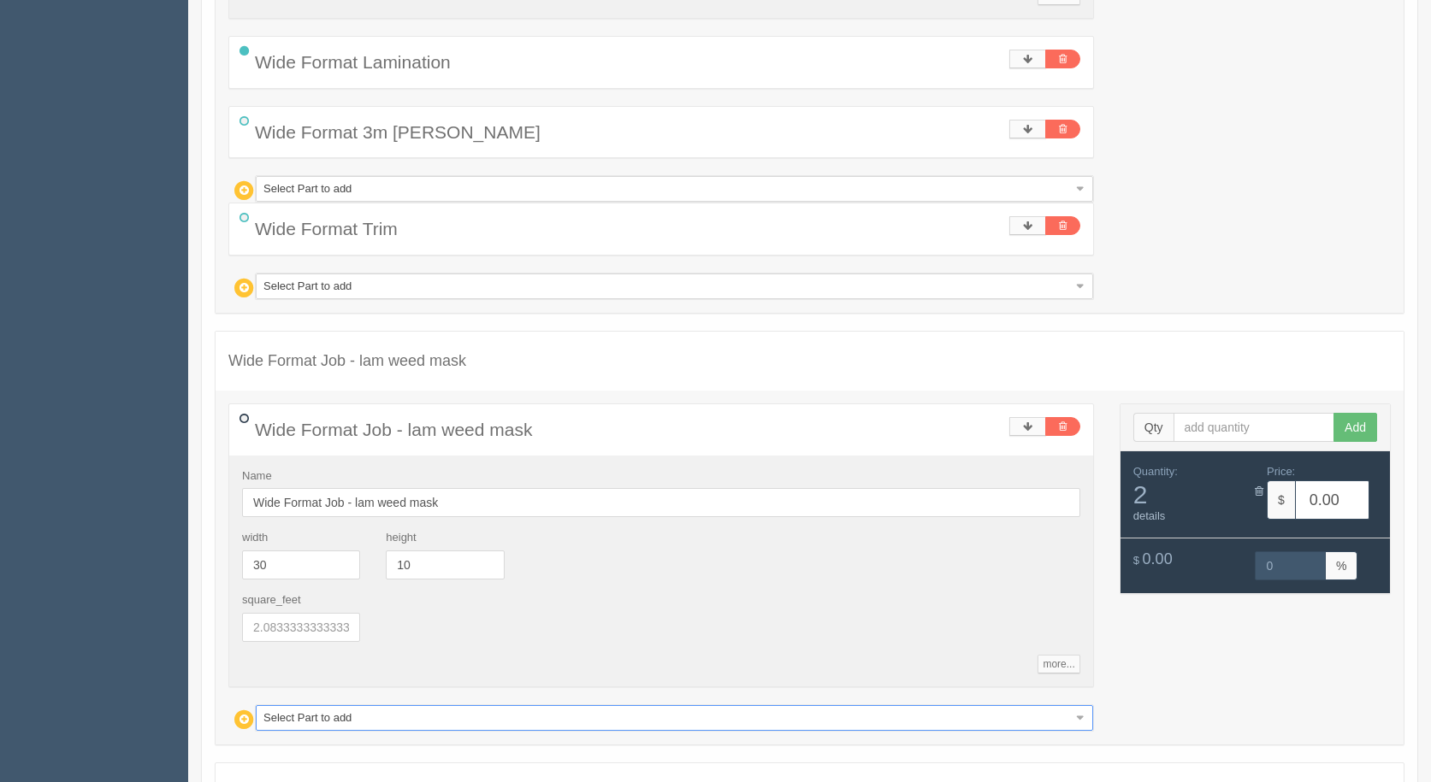
type input "12.68"
type input "14.96"
type input "w"
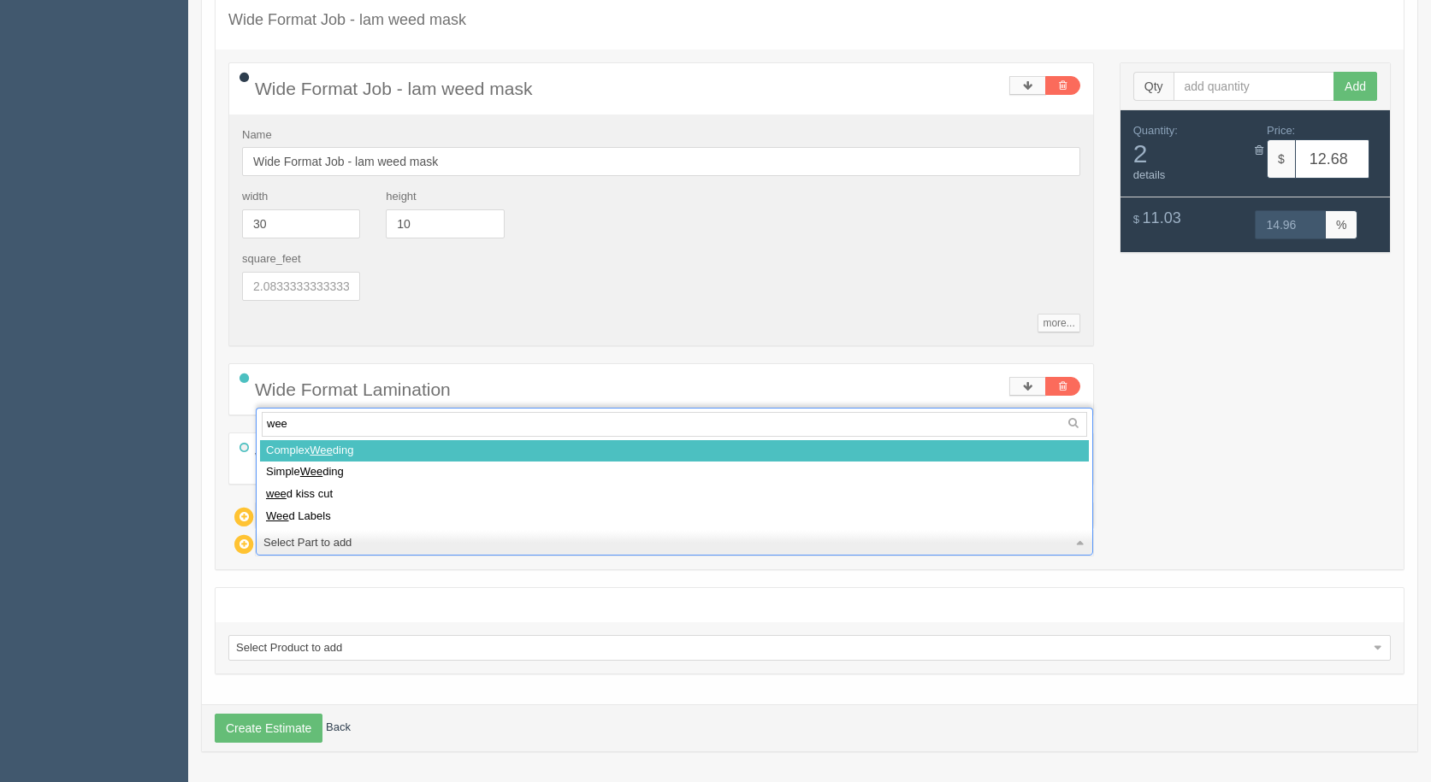
type input "weed"
select select
type input "20.99"
type input "15.01"
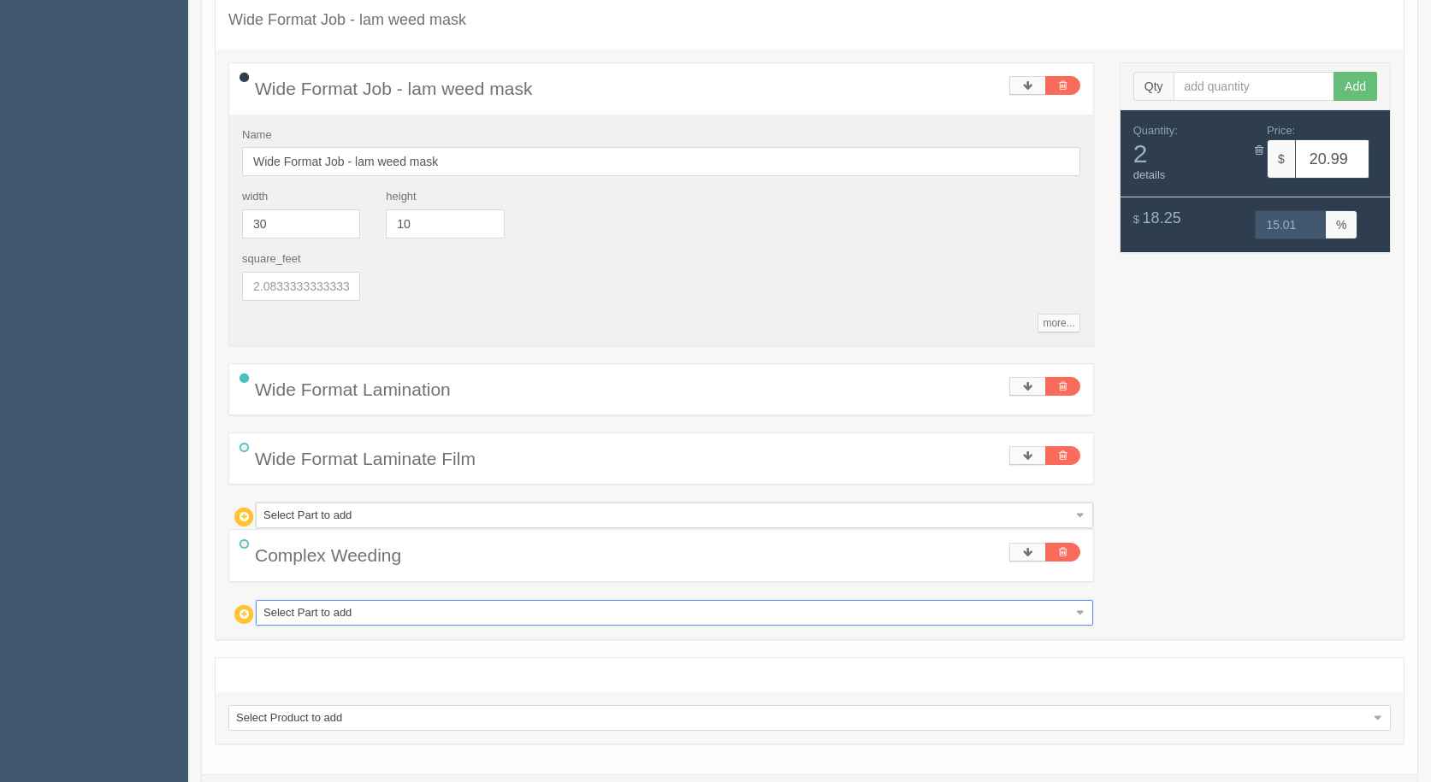
type input "m"
type input "ma"
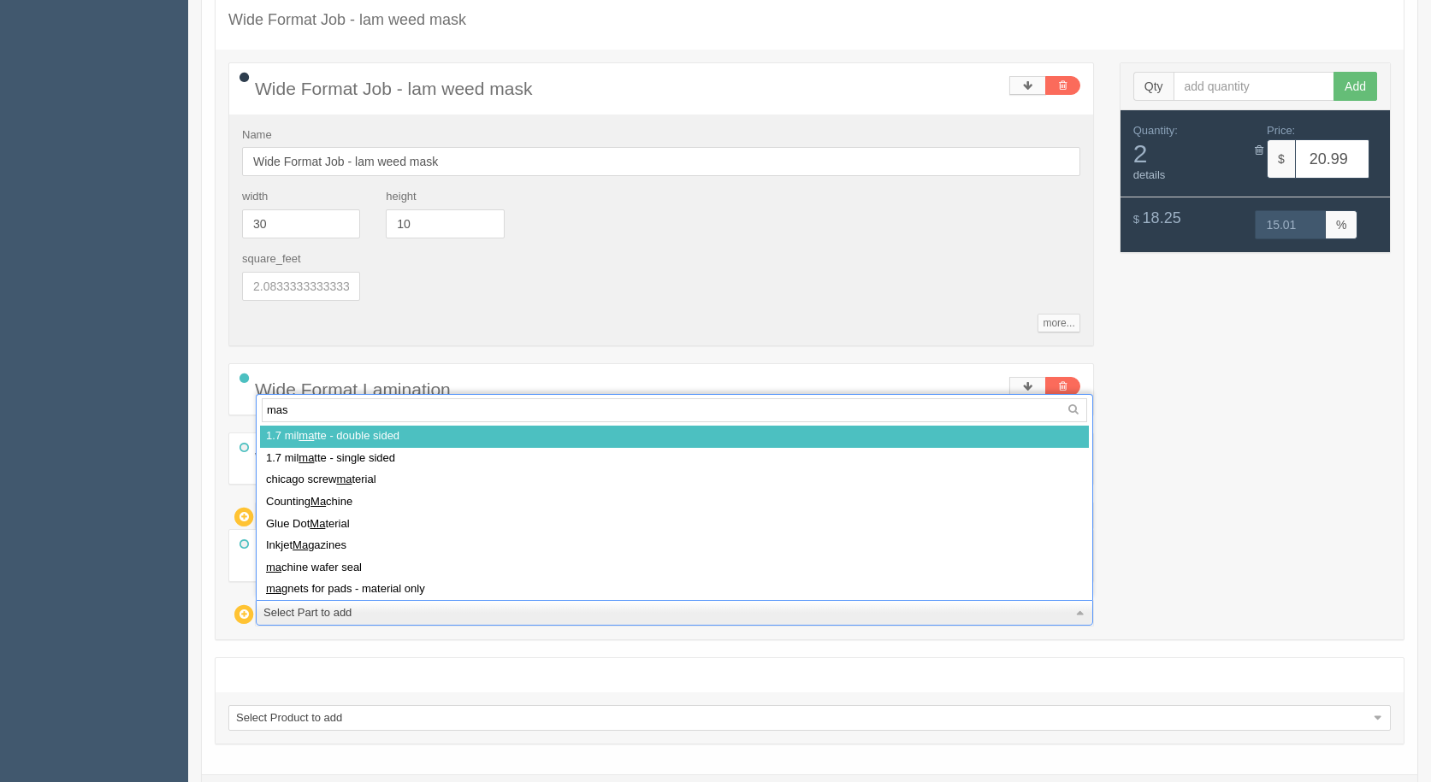
type input "mask"
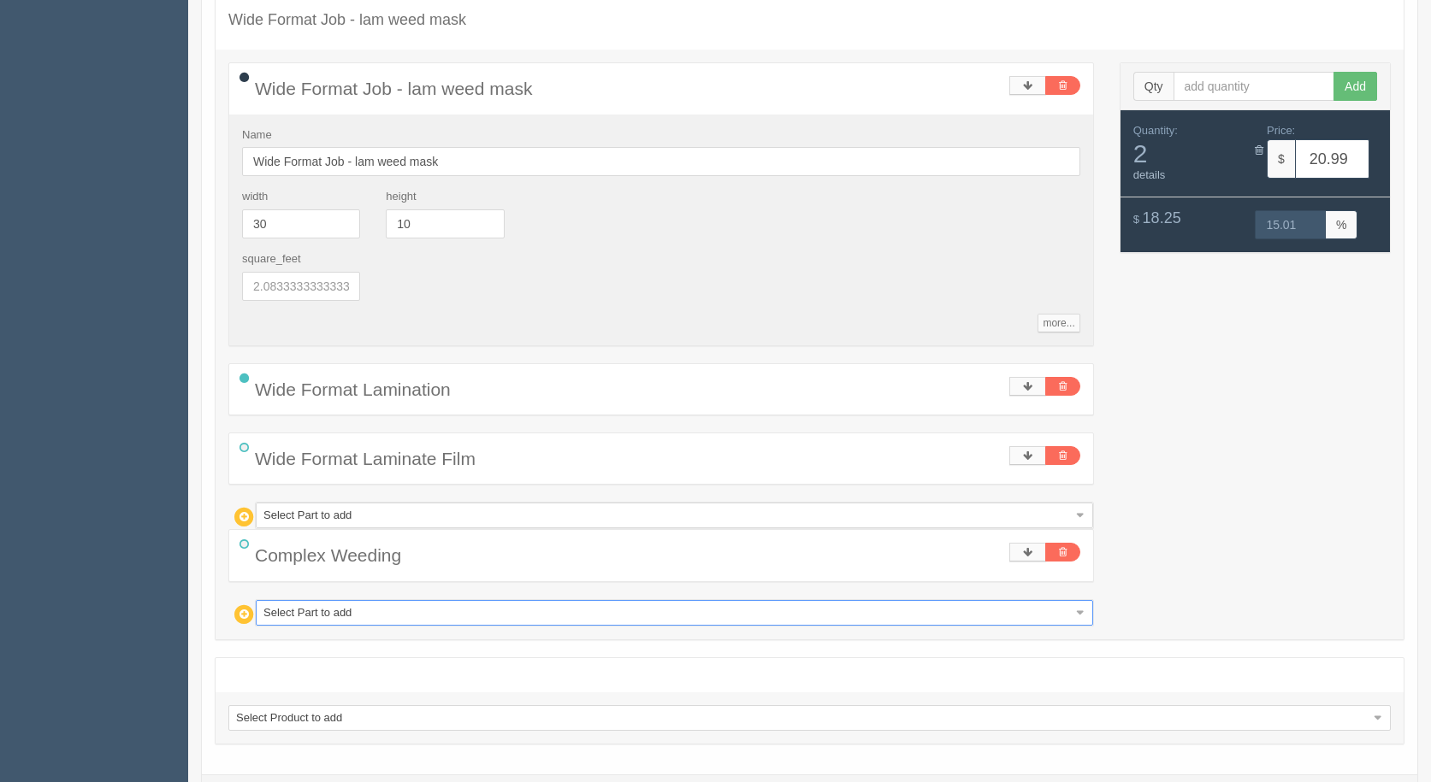
select select
type input "36.89"
type input "14.99"
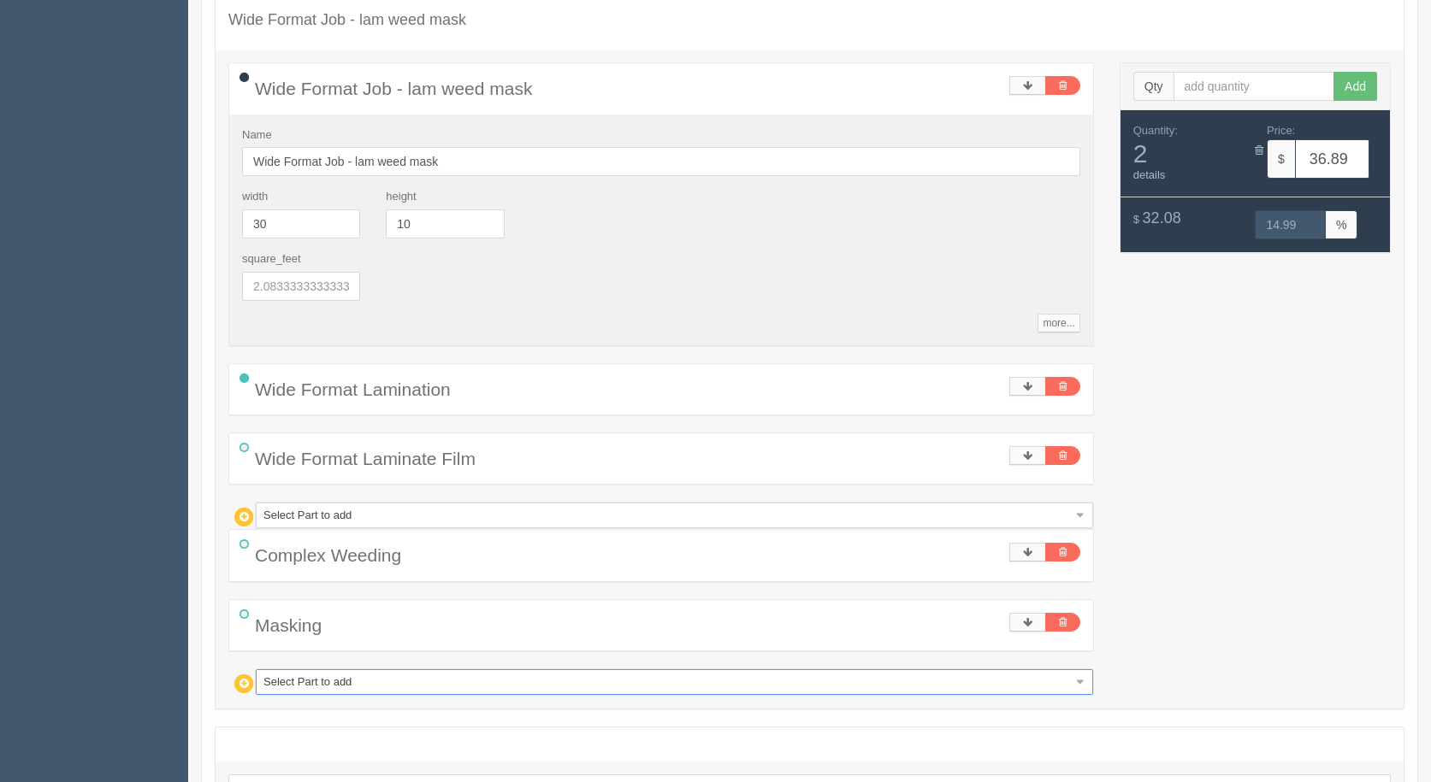
type input "w"
type input "wi"
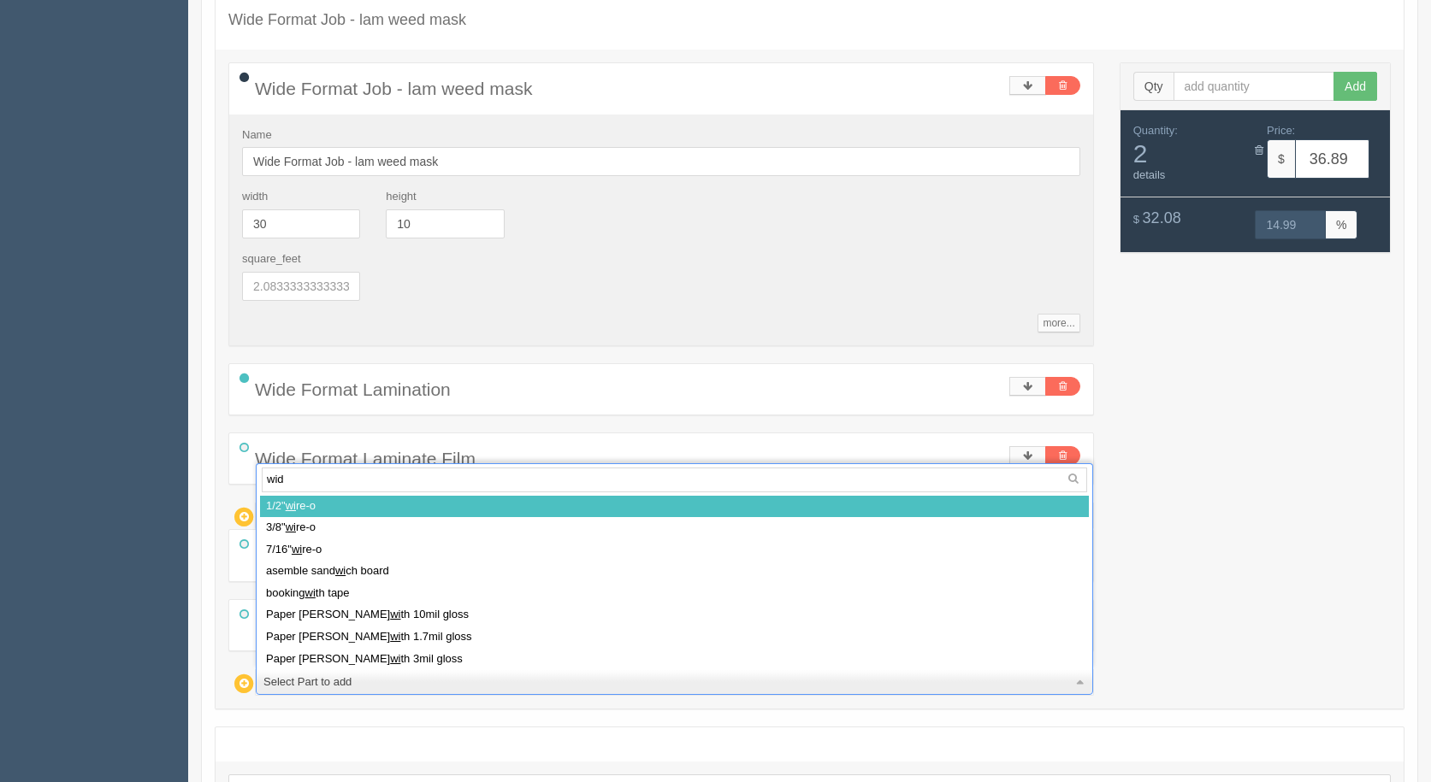
type input "wide"
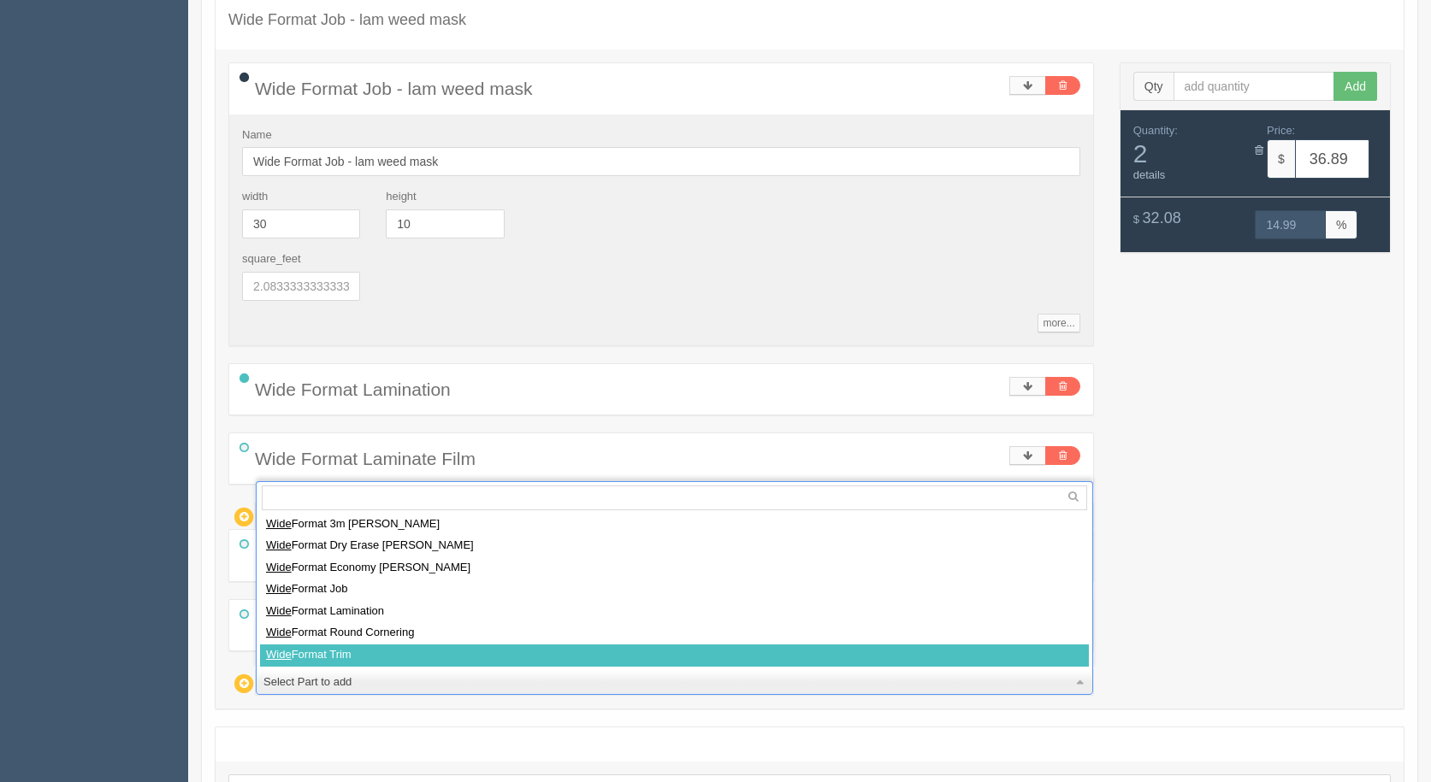
select select
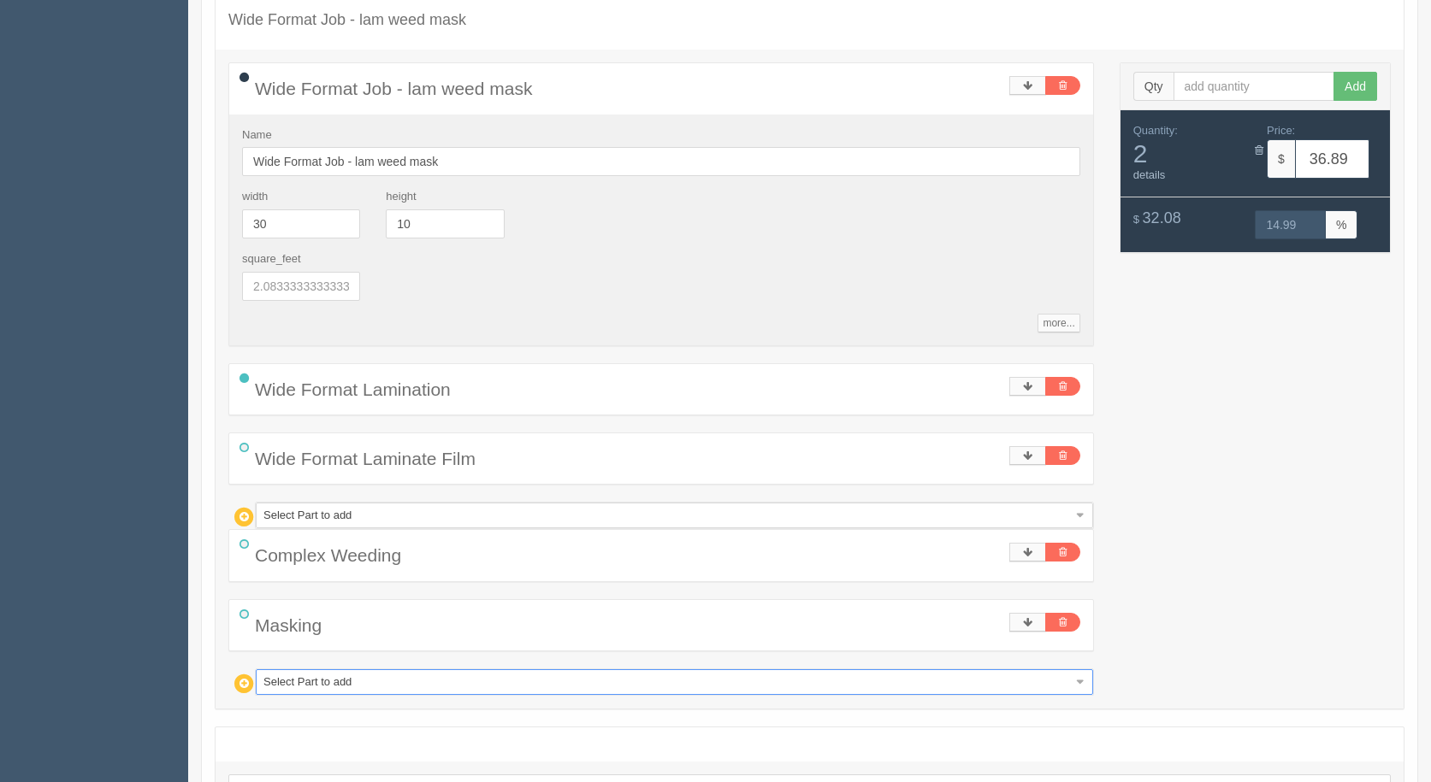
type input "38.97"
type input "14.99"
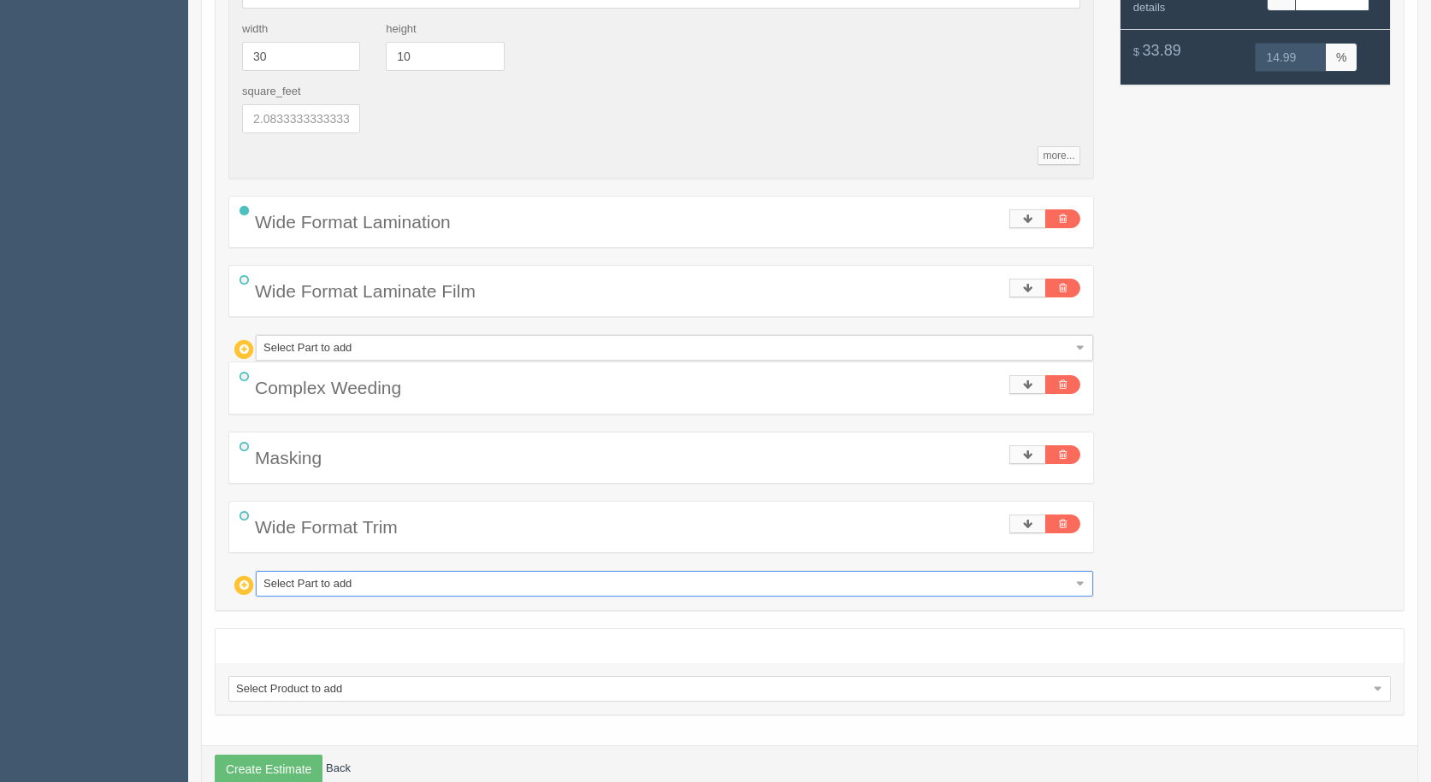
scroll to position [1154, 0]
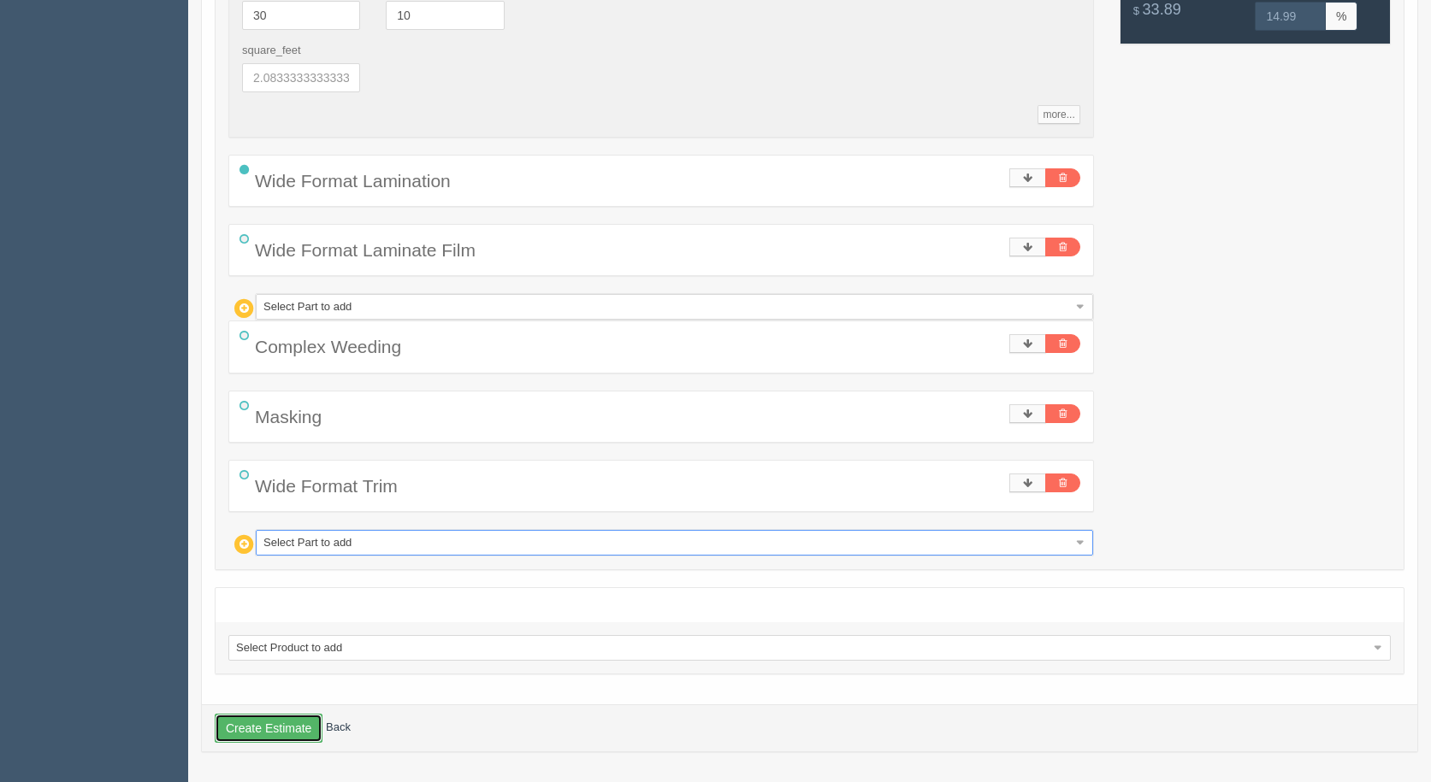
drag, startPoint x: 278, startPoint y: 729, endPoint x: 268, endPoint y: 729, distance: 10.3
click at [269, 729] on button "Create Estimate" at bounding box center [269, 728] width 108 height 29
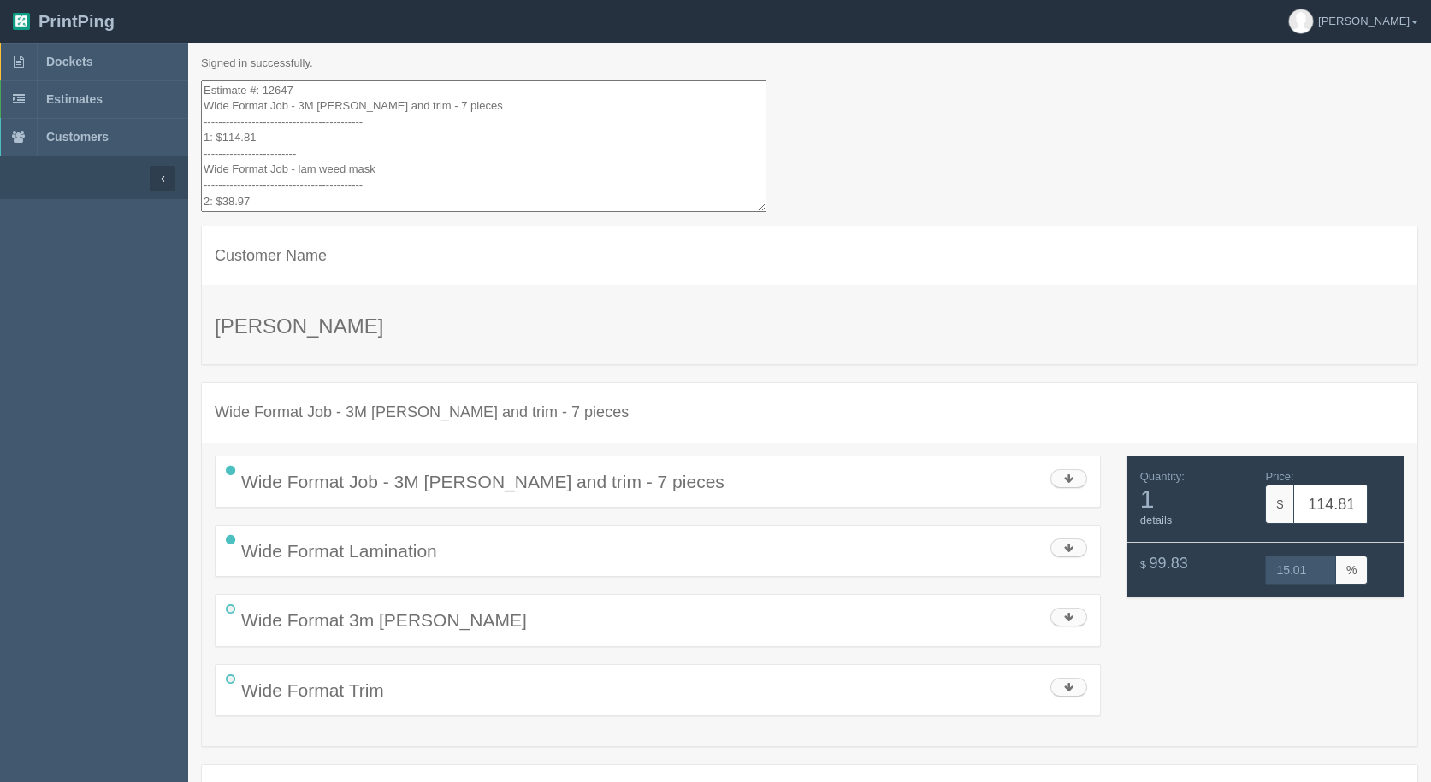
drag, startPoint x: 281, startPoint y: 189, endPoint x: 3, endPoint y: -74, distance: 382.3
click at [3, 0] on html "PrintPing [PERSON_NAME] Administration Edit account ( [EMAIL_ADDRESS][DOMAIN_NA…" at bounding box center [715, 657] width 1431 height 1315
